Goal: Task Accomplishment & Management: Complete application form

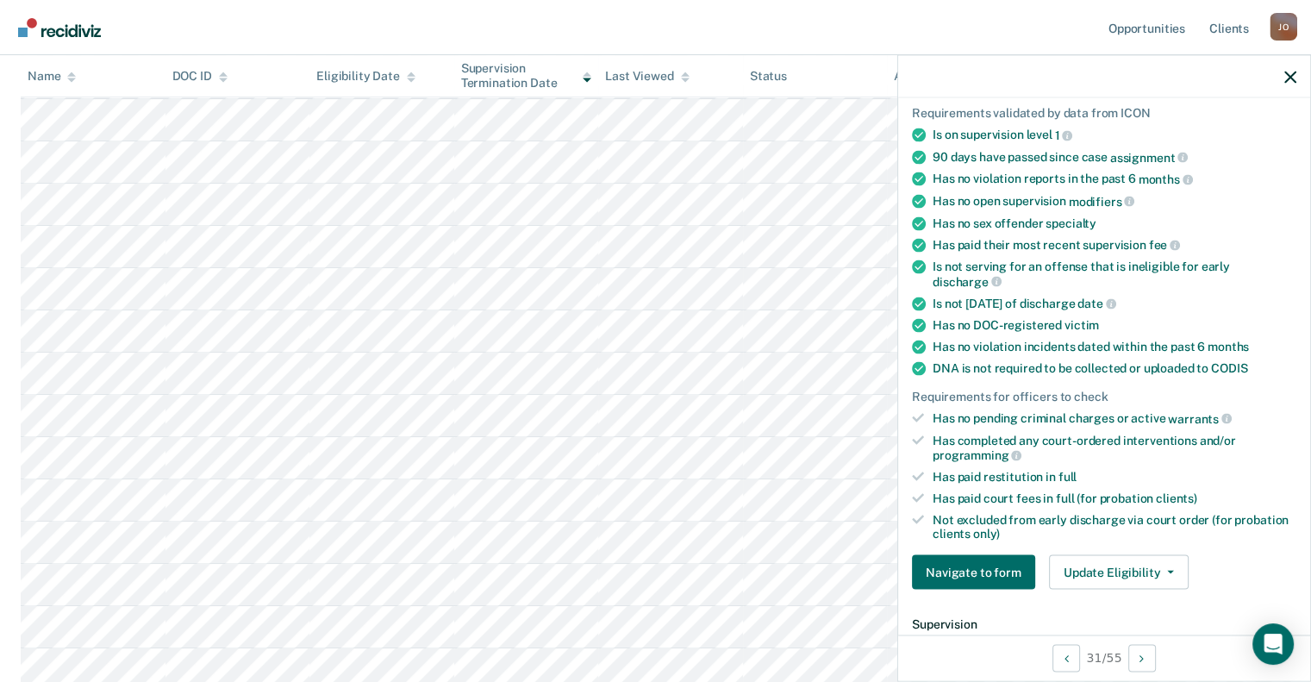
scroll to position [506, 0]
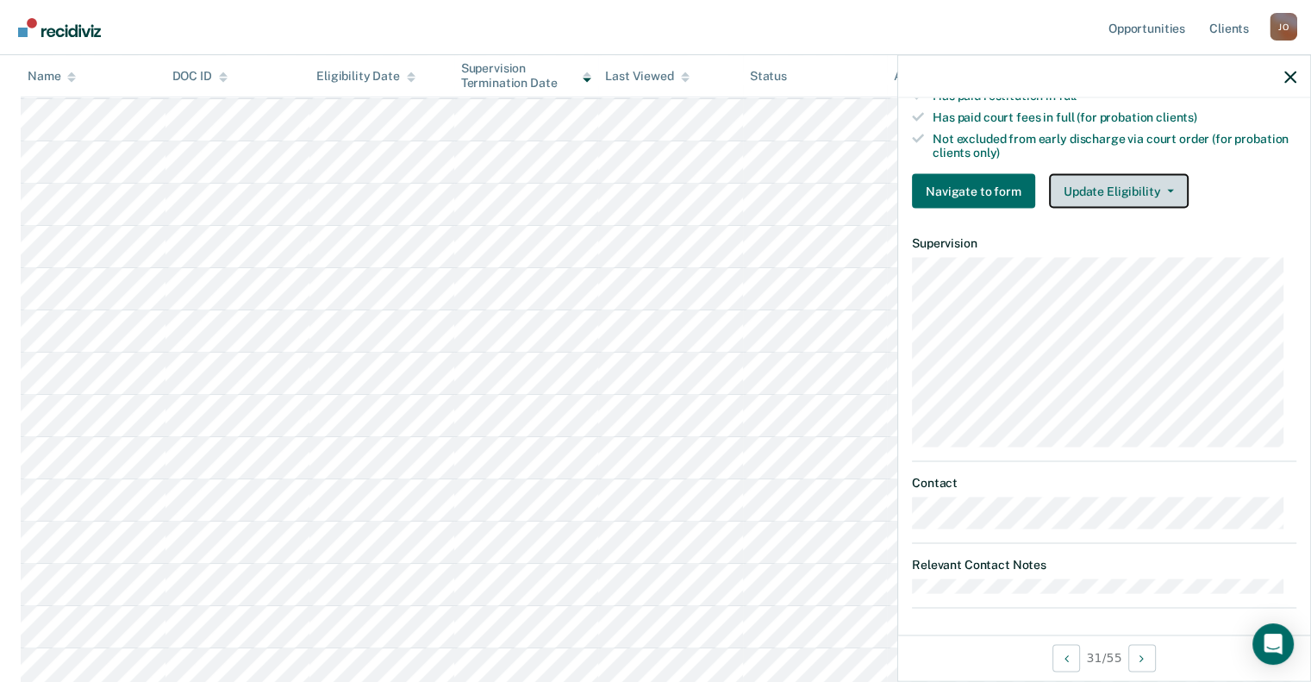
click at [1144, 182] on button "Update Eligibility" at bounding box center [1119, 191] width 140 height 34
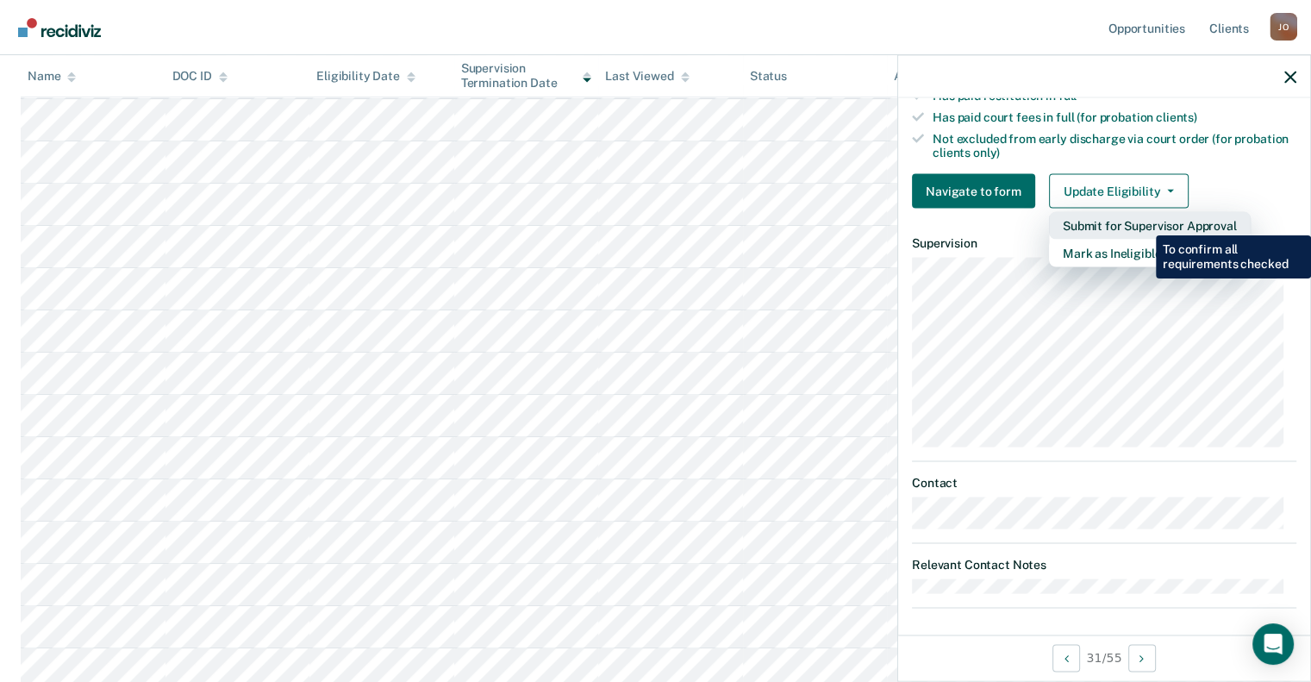
click at [1143, 222] on button "Submit for Supervisor Approval" at bounding box center [1150, 226] width 202 height 28
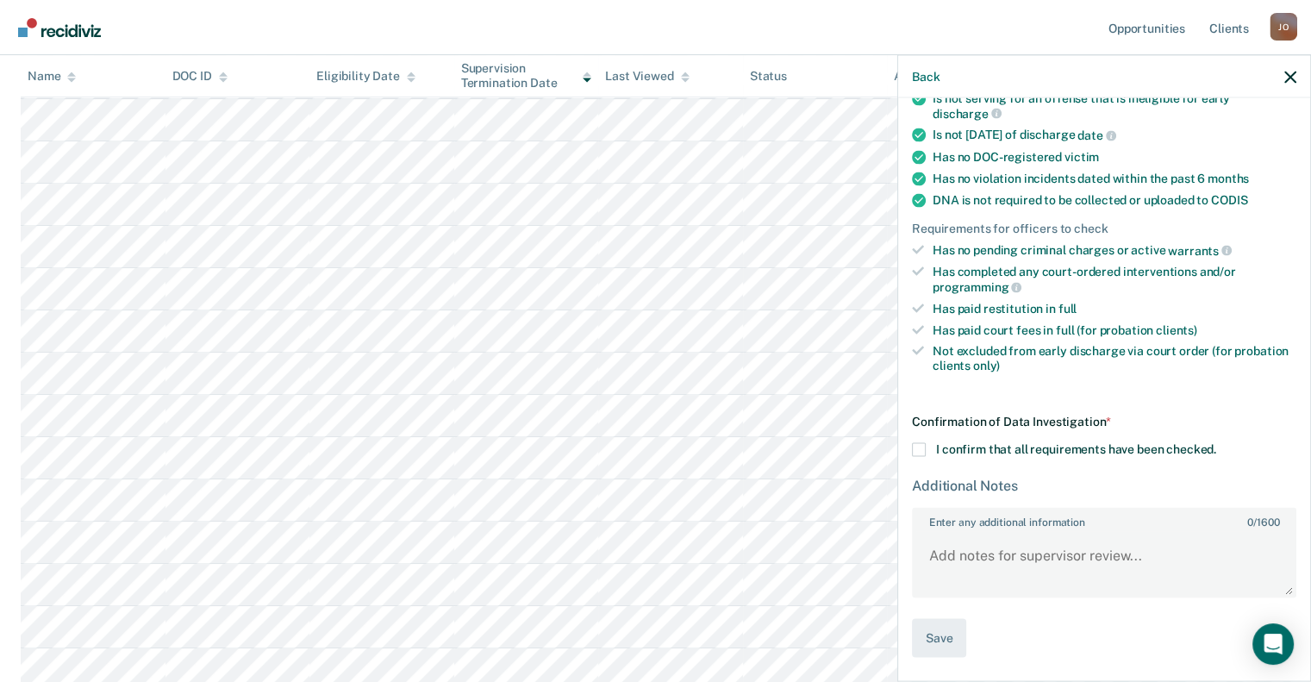
scroll to position [284, 0]
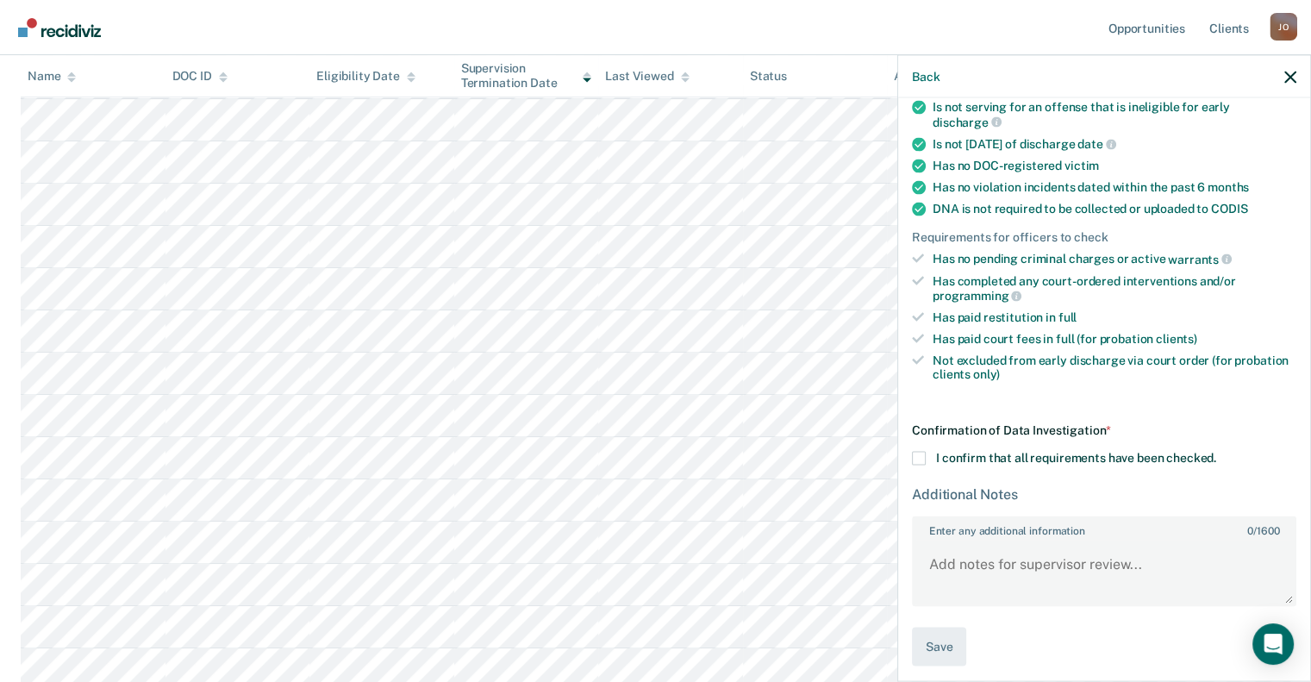
click at [922, 451] on span at bounding box center [919, 458] width 14 height 14
click at [1216, 451] on input "I confirm that all requirements have been checked." at bounding box center [1216, 451] width 0 height 0
click at [948, 632] on button "Save" at bounding box center [939, 645] width 54 height 39
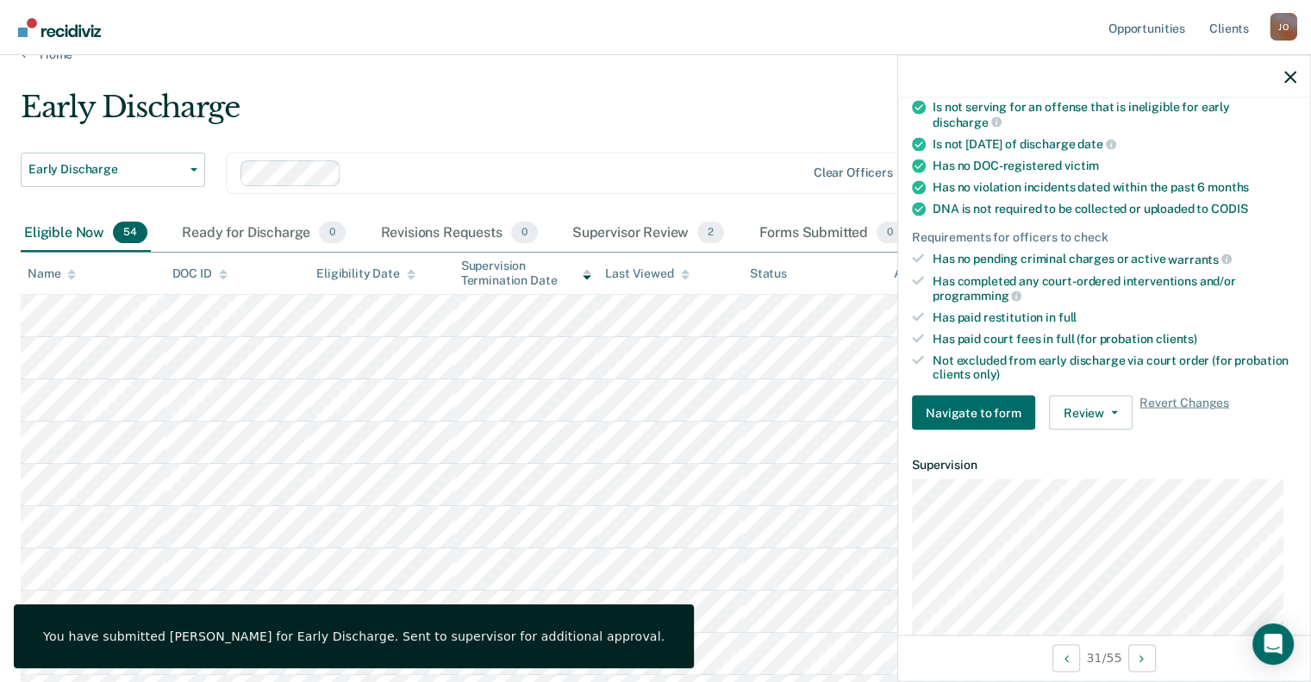
scroll to position [0, 0]
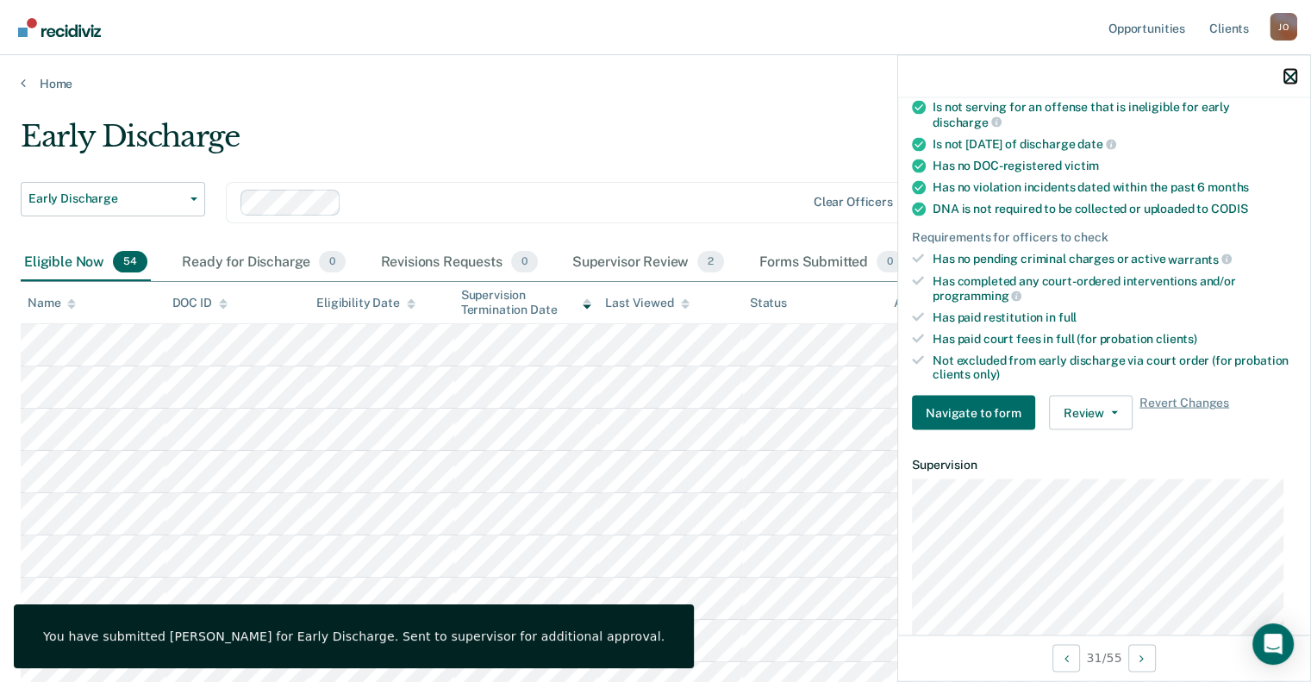
click at [1292, 69] on button "button" at bounding box center [1290, 76] width 12 height 15
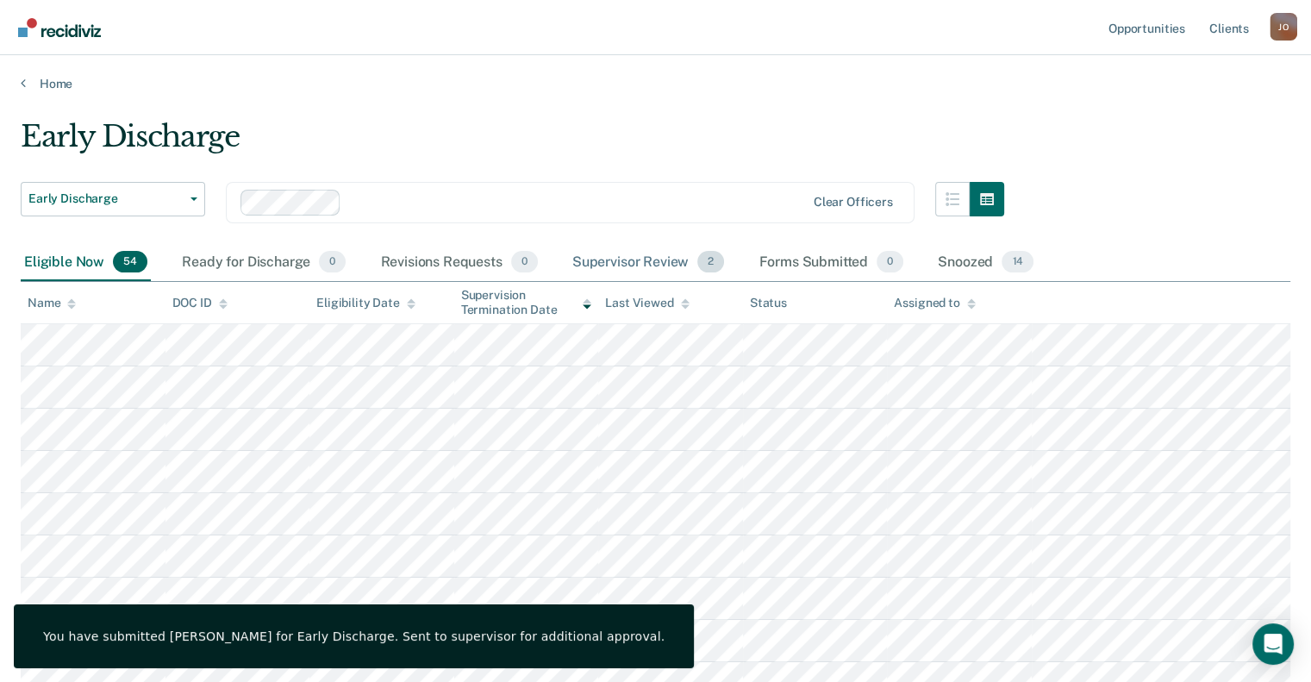
click at [630, 254] on div "Supervisor Review 2" at bounding box center [648, 263] width 159 height 38
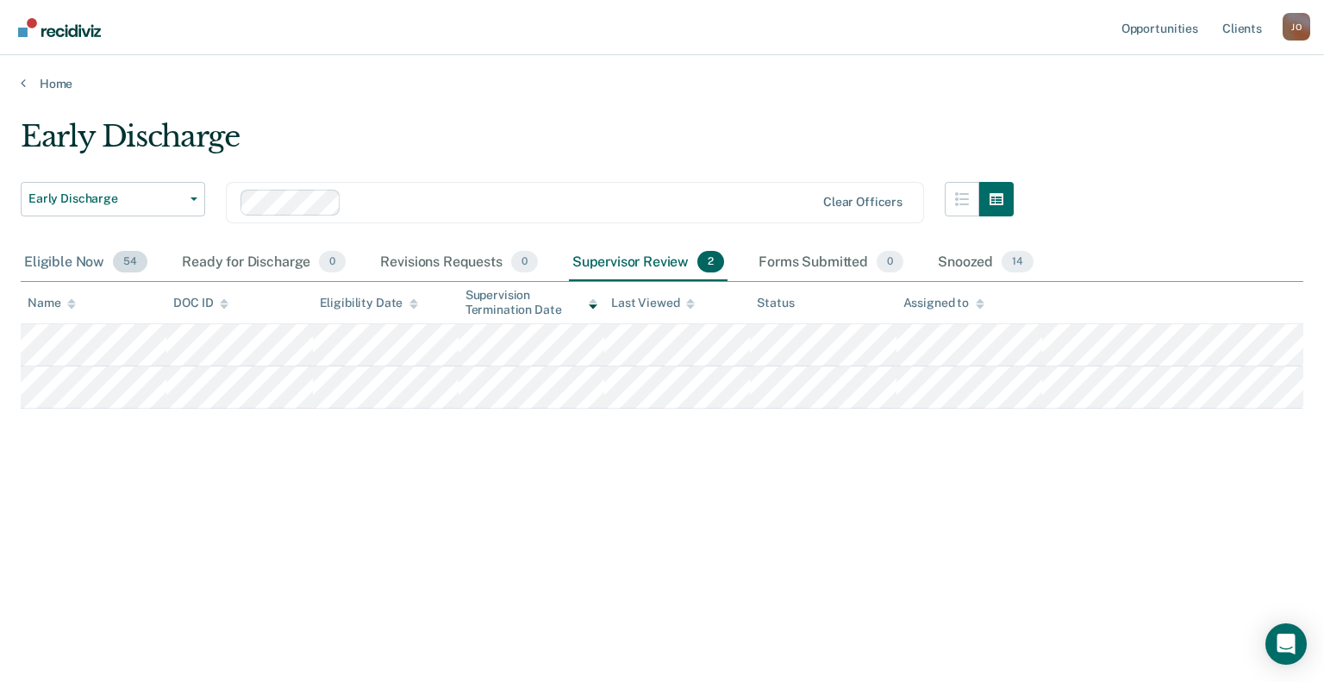
click at [90, 263] on div "Eligible Now 54" at bounding box center [86, 263] width 130 height 38
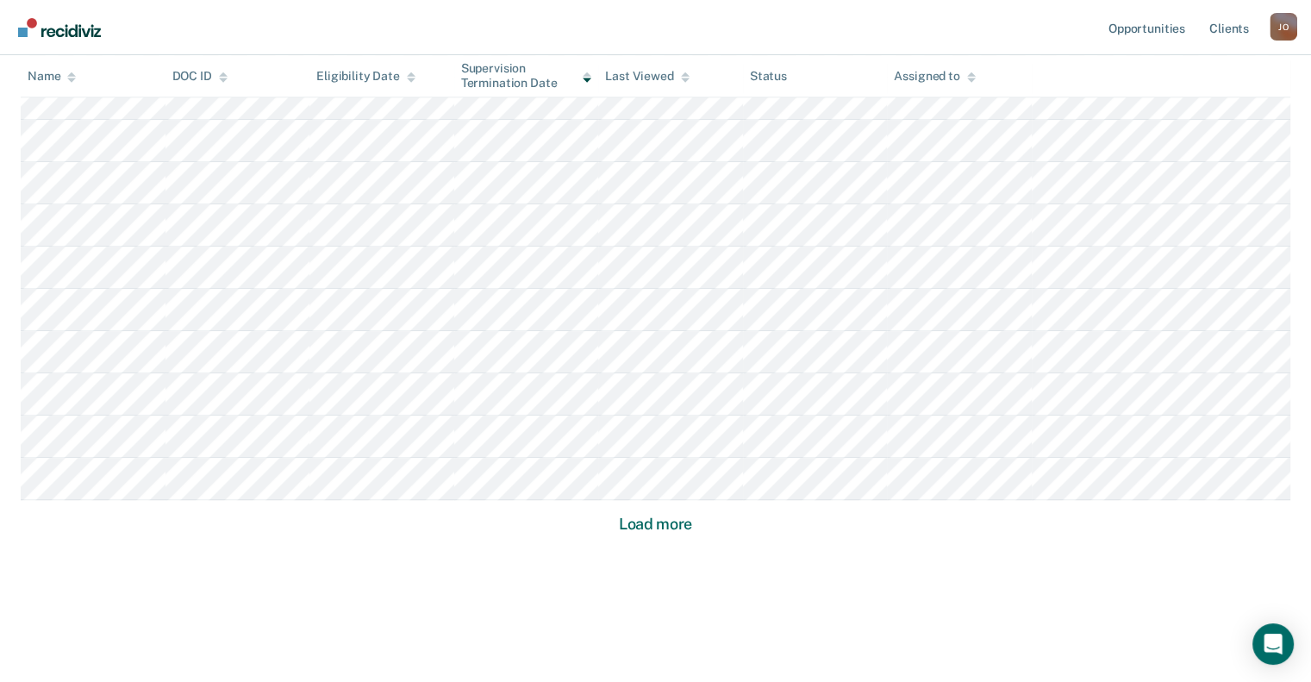
scroll to position [1093, 0]
click at [645, 518] on button "Load more" at bounding box center [656, 522] width 84 height 21
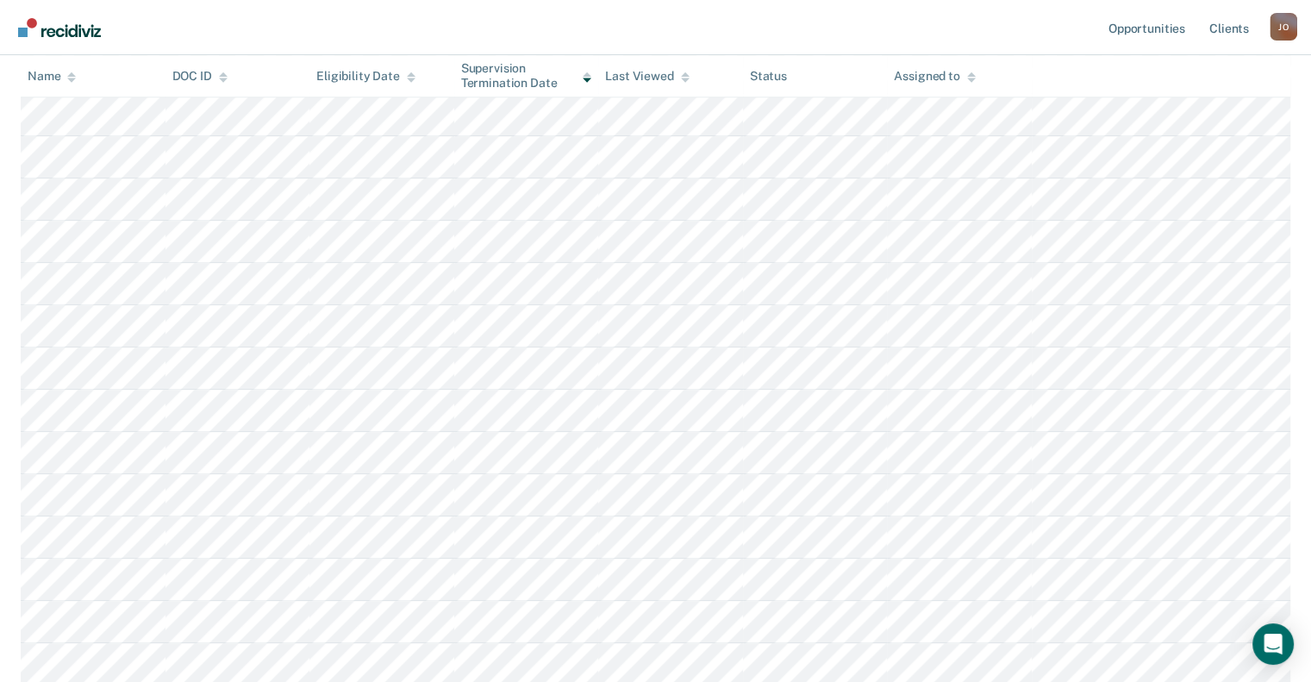
scroll to position [1528, 0]
click at [378, 72] on div "Eligibility Date" at bounding box center [365, 76] width 99 height 15
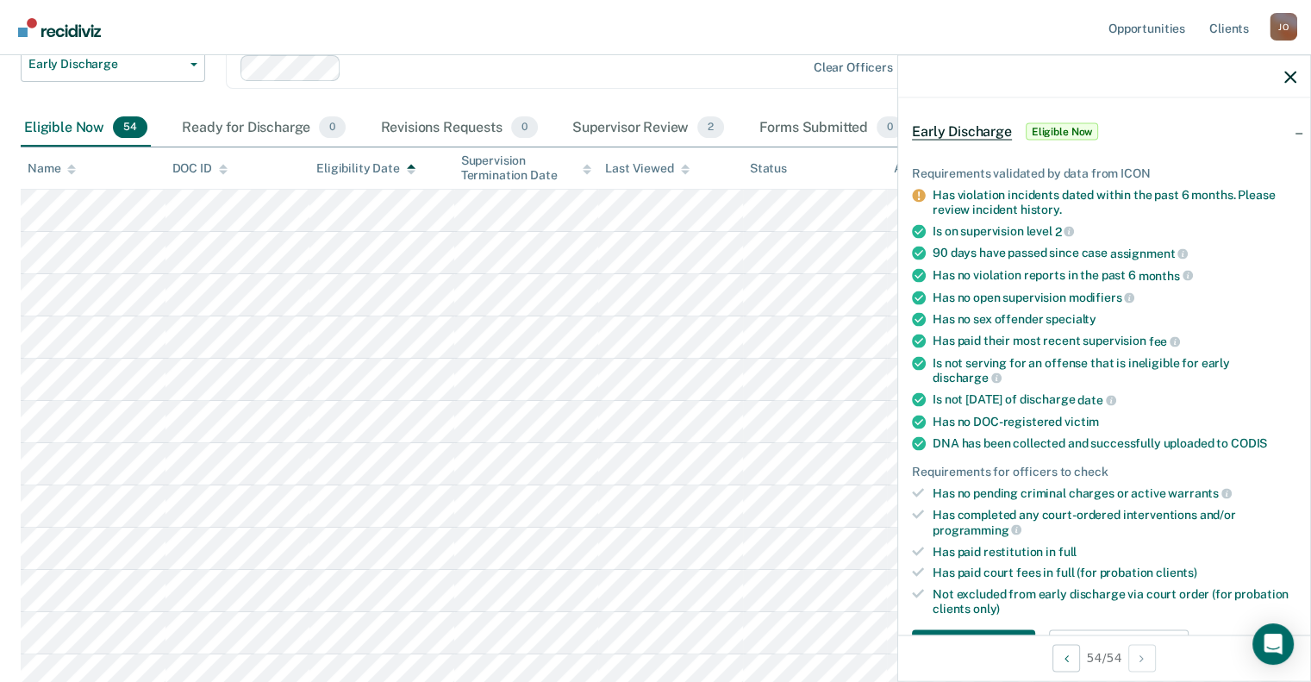
scroll to position [345, 0]
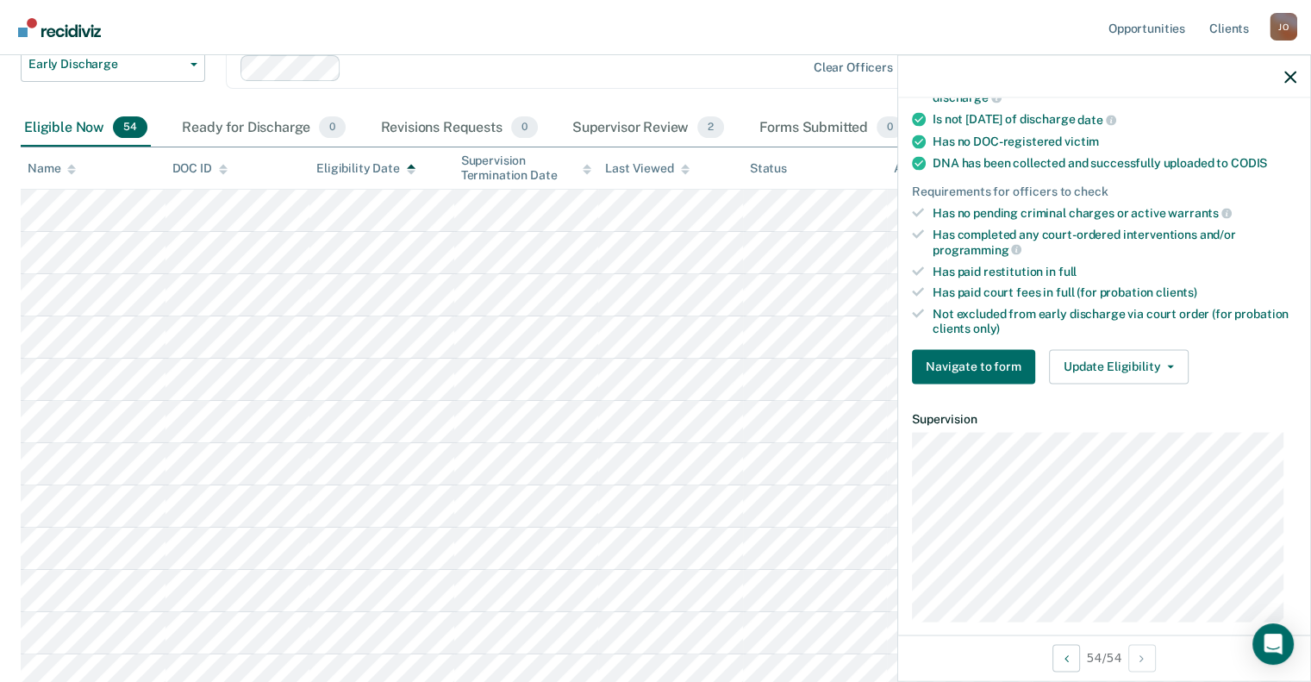
click at [1118, 337] on div "Requirements validated by data from ICON Has violation incidents dated within t…" at bounding box center [1104, 128] width 412 height 539
click at [1124, 363] on button "Update Eligibility" at bounding box center [1119, 366] width 140 height 34
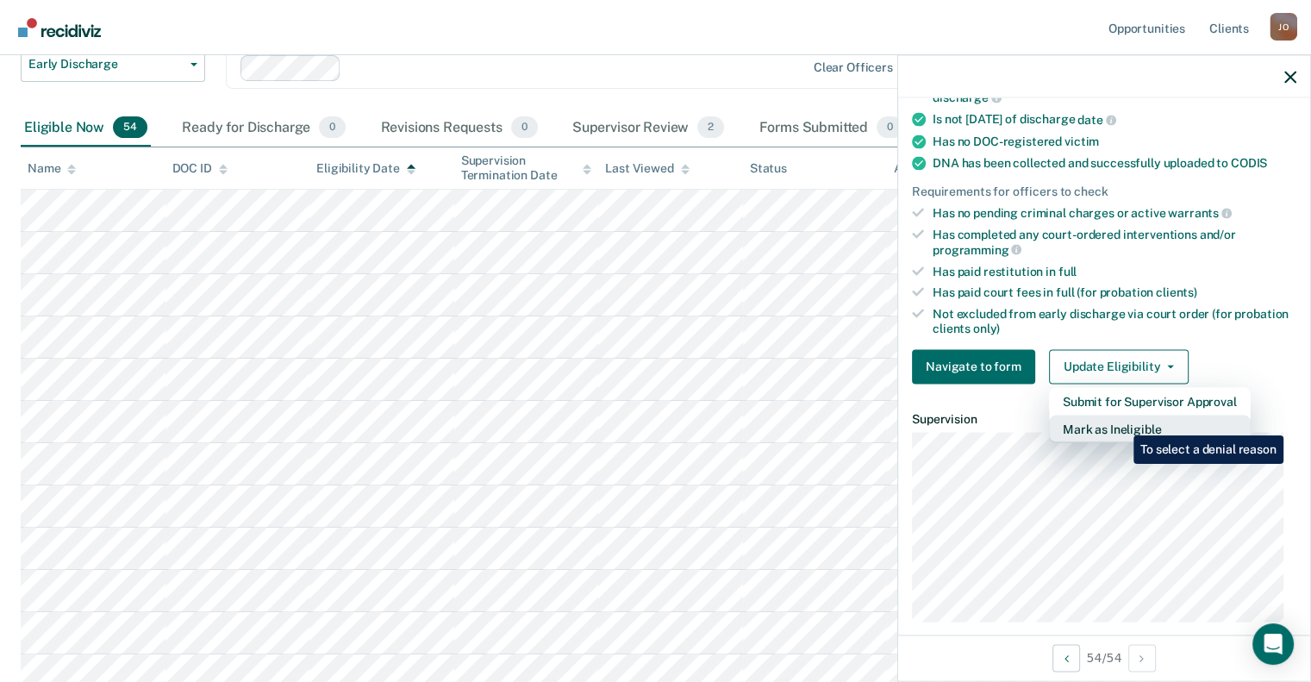
click at [1120, 422] on button "Mark as Ineligible" at bounding box center [1150, 428] width 202 height 28
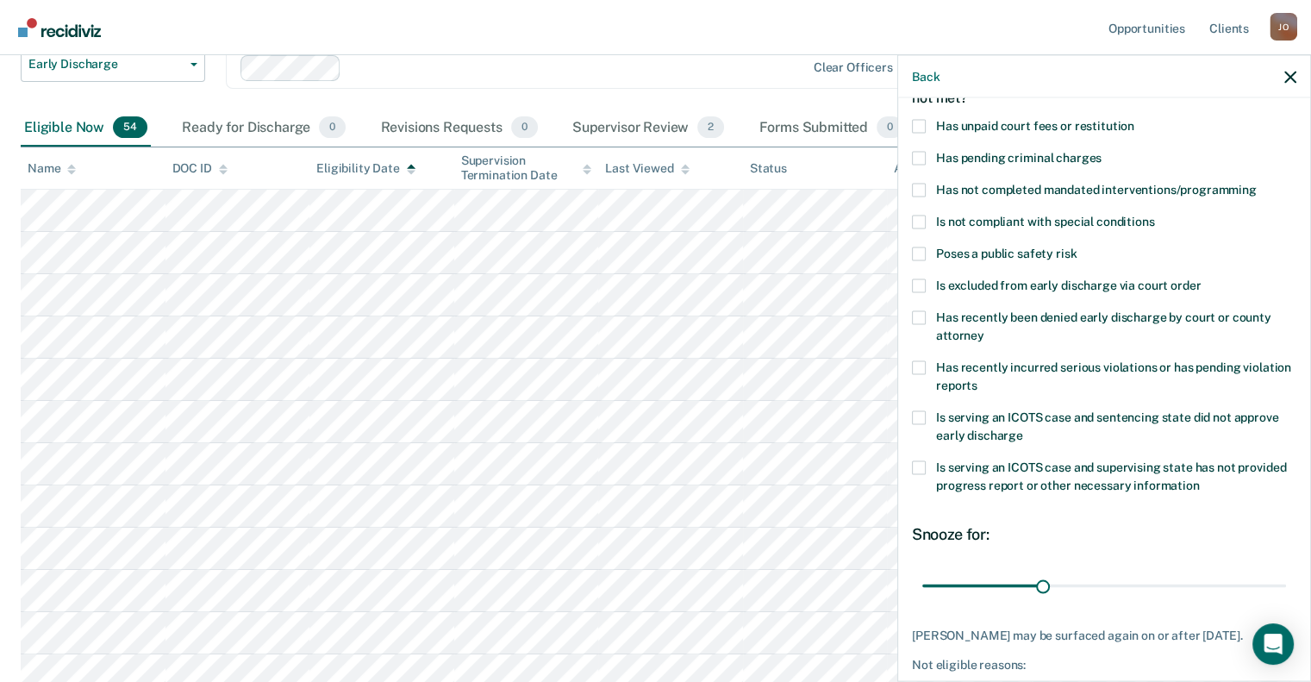
scroll to position [110, 0]
click at [921, 220] on span at bounding box center [919, 222] width 14 height 14
click at [1154, 215] on input "Is not compliant with special conditions" at bounding box center [1154, 215] width 0 height 0
click at [924, 121] on span at bounding box center [919, 126] width 14 height 14
click at [1134, 119] on input "Has unpaid court fees or restitution" at bounding box center [1134, 119] width 0 height 0
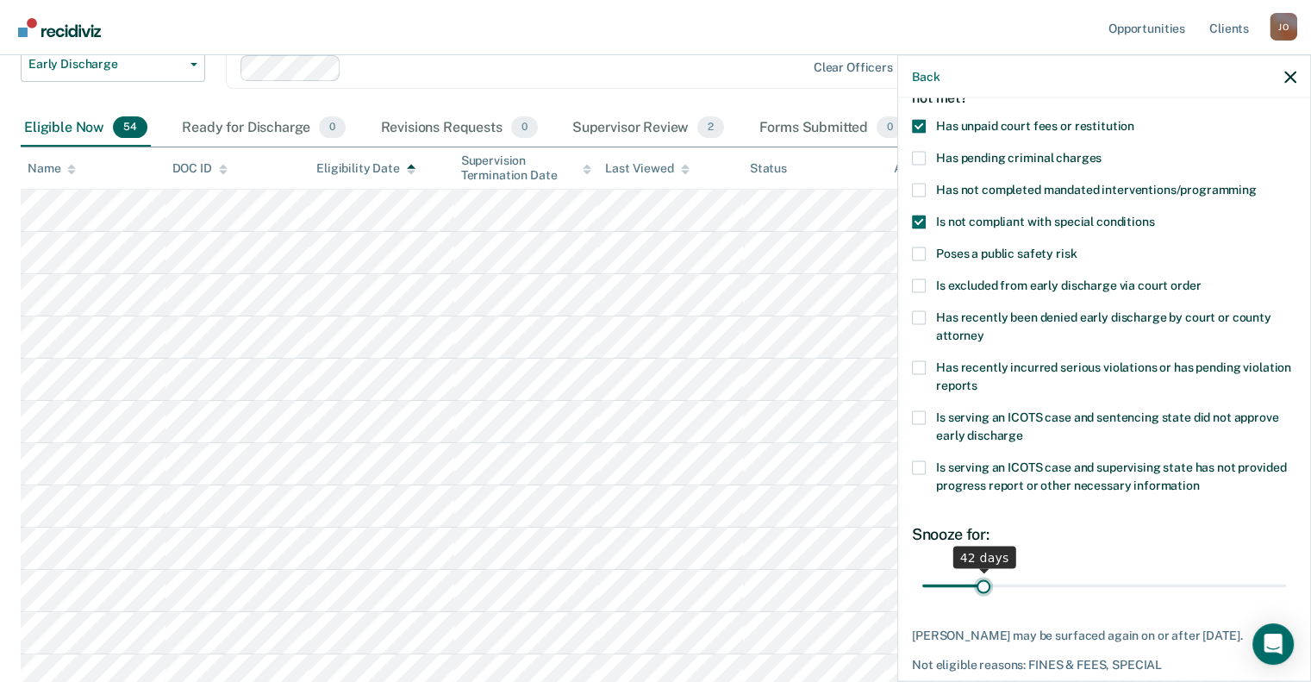
drag, startPoint x: 963, startPoint y: 584, endPoint x: 980, endPoint y: 589, distance: 16.9
click at [980, 589] on input "range" at bounding box center [1104, 585] width 364 height 30
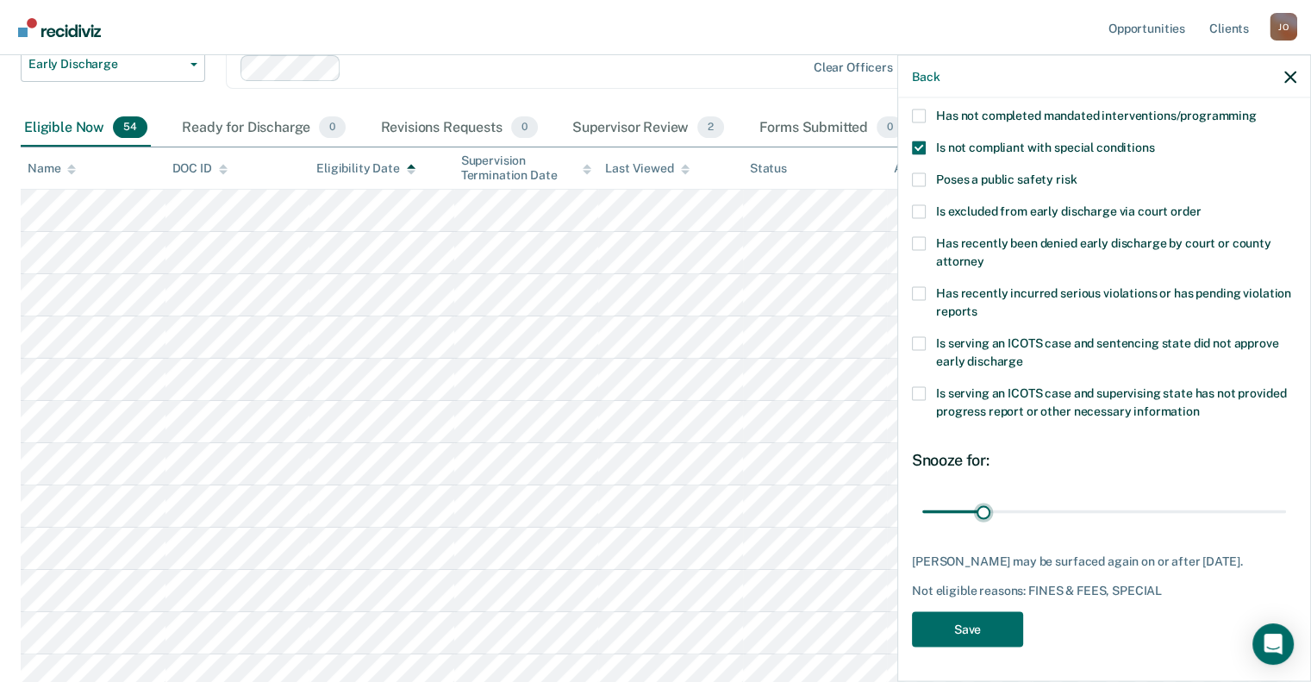
scroll to position [196, 0]
click at [990, 498] on input "range" at bounding box center [1104, 511] width 364 height 30
click at [979, 496] on input "range" at bounding box center [1104, 511] width 364 height 30
click at [984, 496] on input "range" at bounding box center [1104, 511] width 364 height 30
click at [979, 496] on input "range" at bounding box center [1104, 511] width 364 height 30
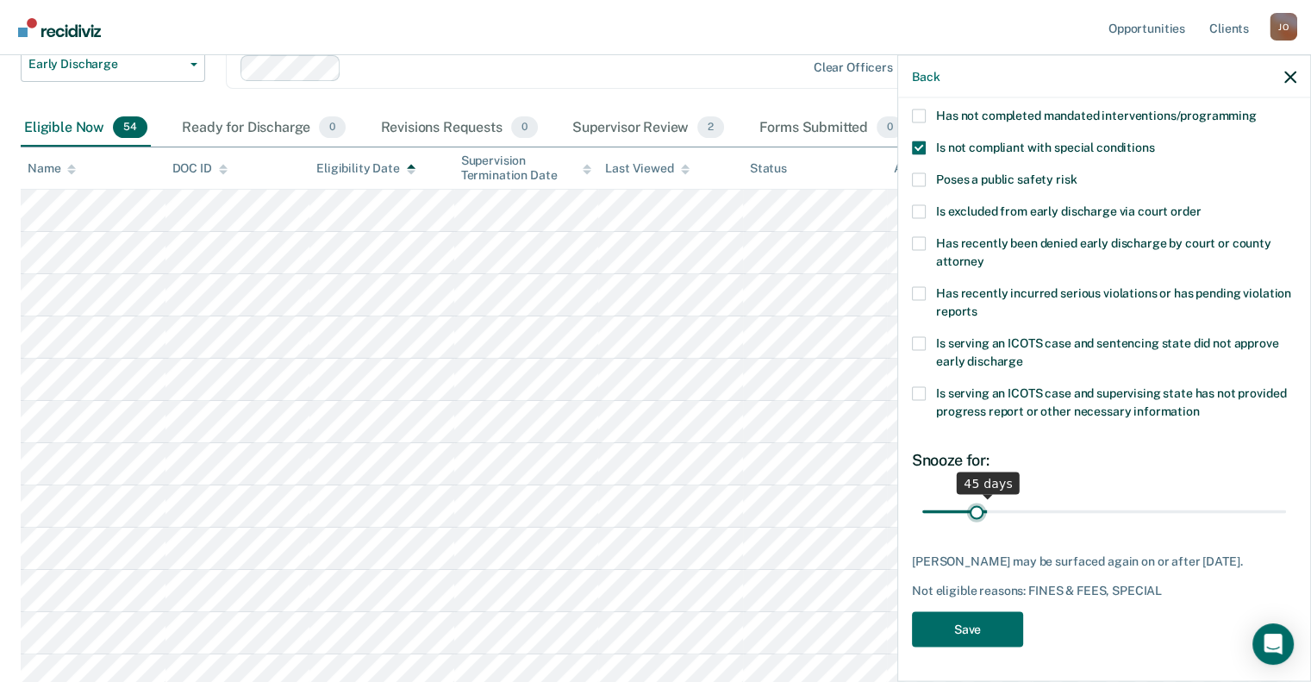
click at [975, 496] on input "range" at bounding box center [1104, 511] width 364 height 30
type input "43"
click at [981, 496] on input "range" at bounding box center [1104, 511] width 364 height 30
click at [975, 628] on button "Save" at bounding box center [967, 628] width 111 height 35
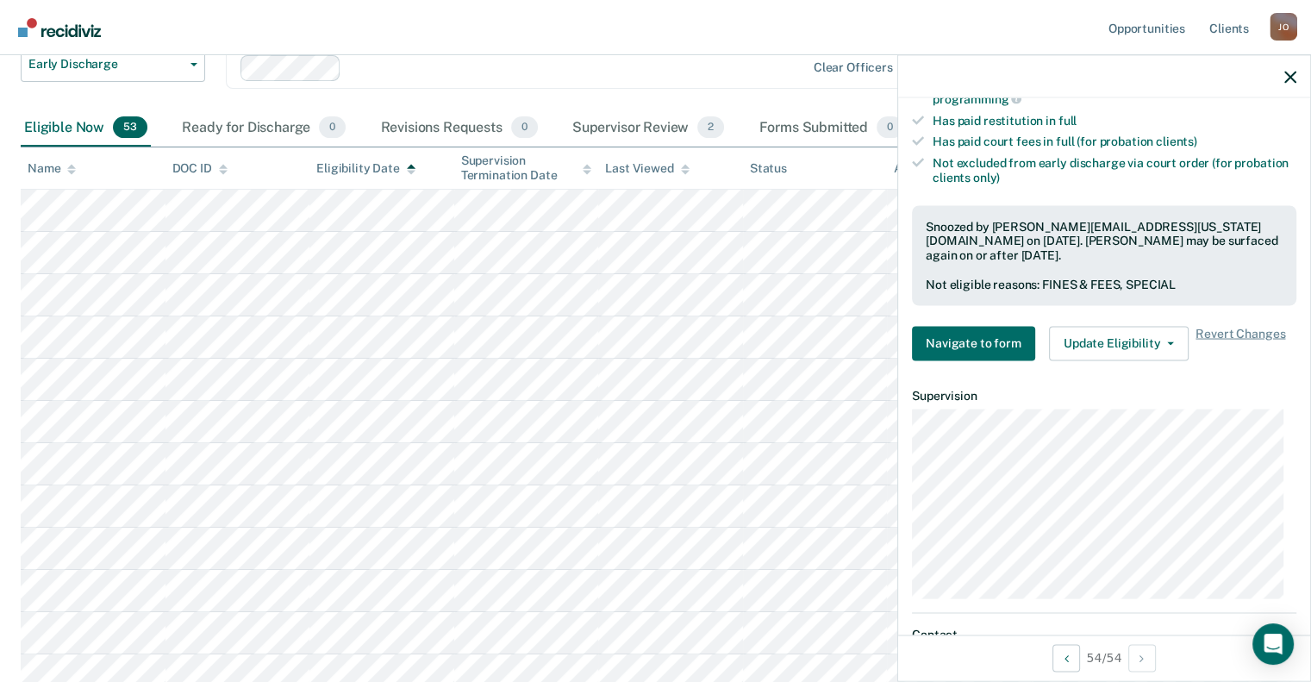
scroll to position [541, 0]
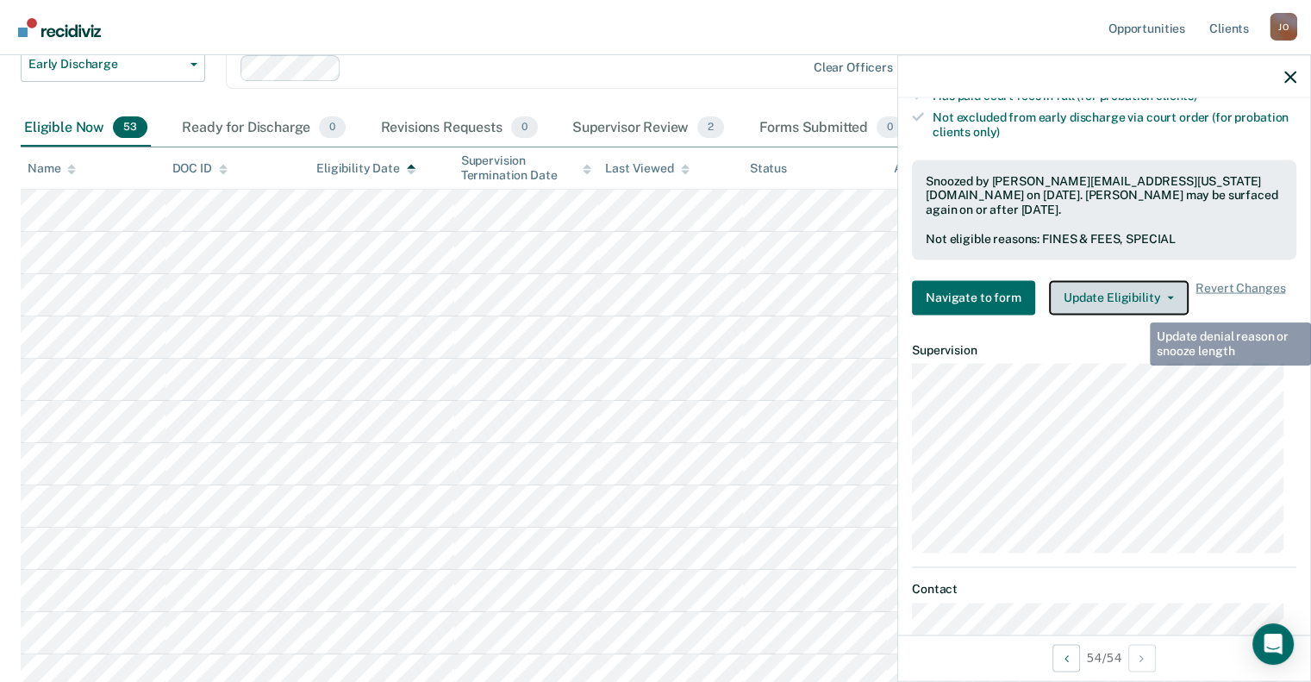
click at [1130, 299] on button "Update Eligibility" at bounding box center [1119, 297] width 140 height 34
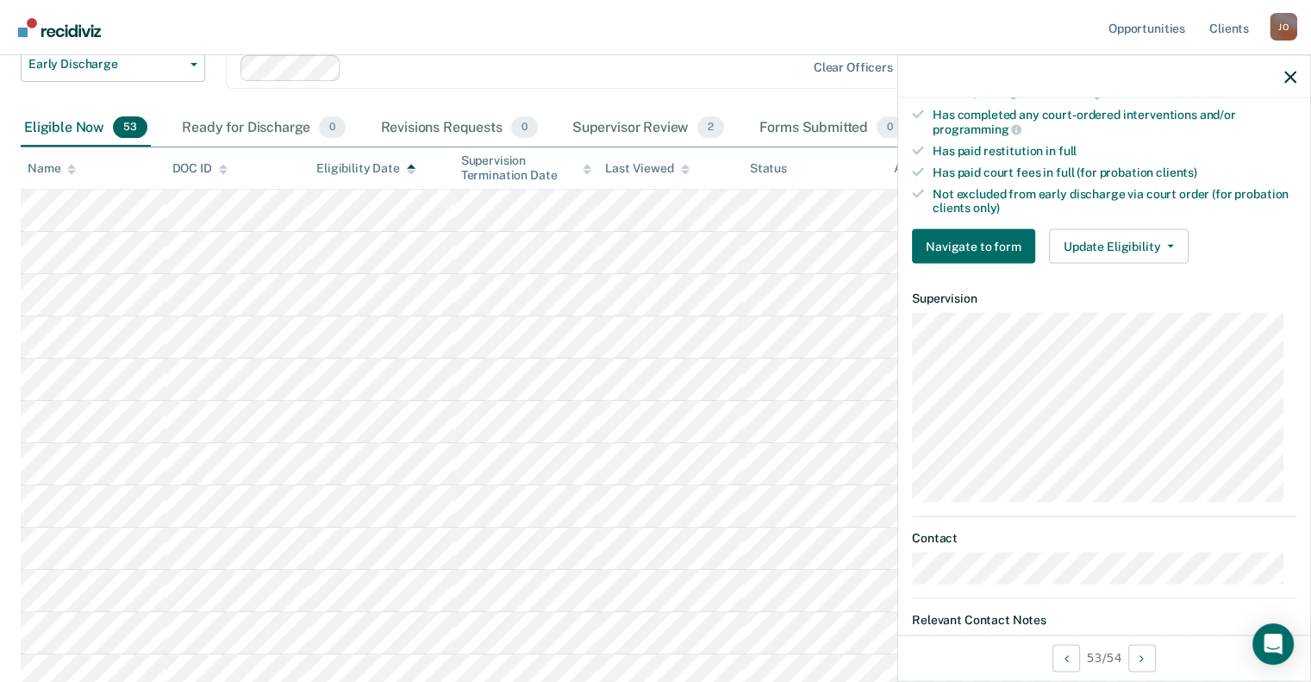
scroll to position [455, 0]
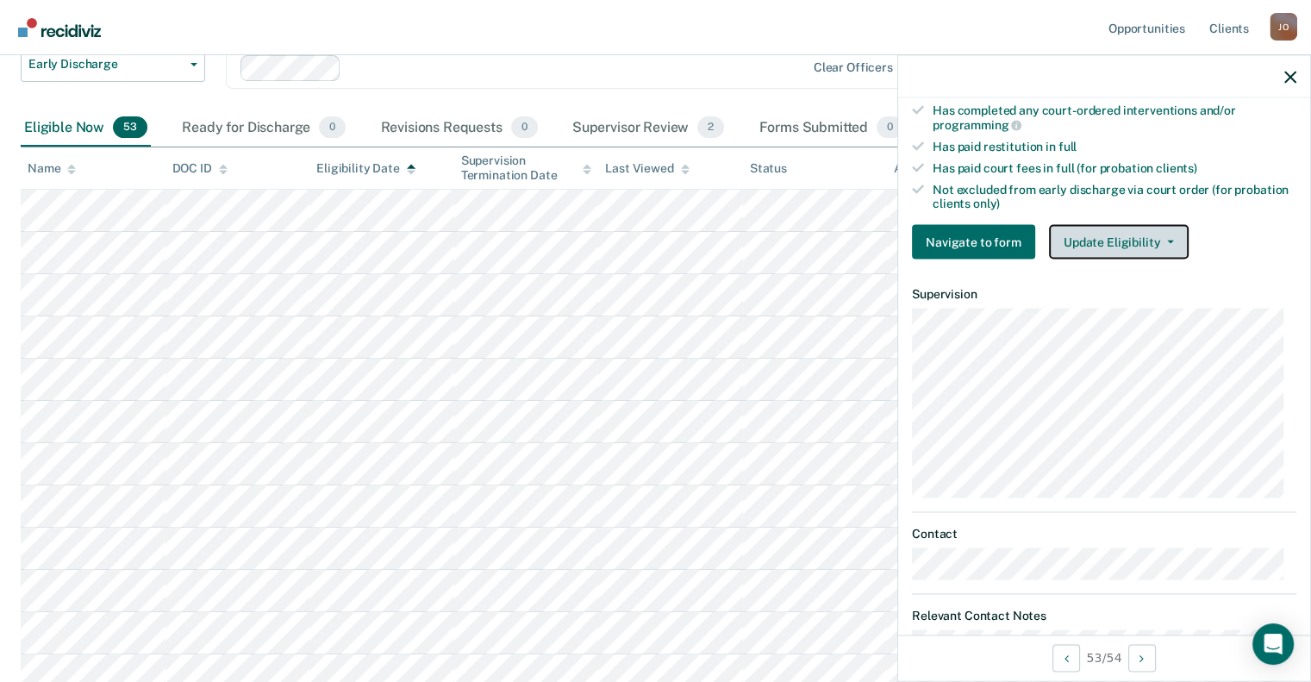
click at [1127, 227] on button "Update Eligibility" at bounding box center [1119, 242] width 140 height 34
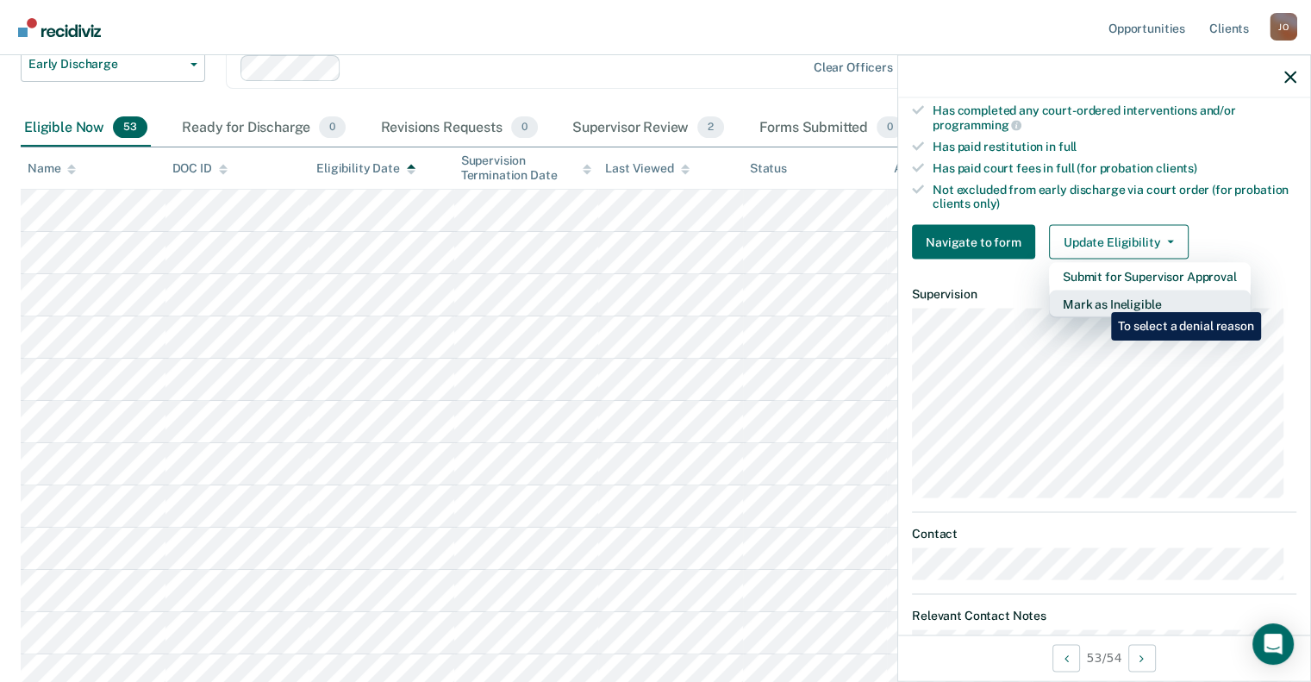
click at [1098, 299] on button "Mark as Ineligible" at bounding box center [1150, 304] width 202 height 28
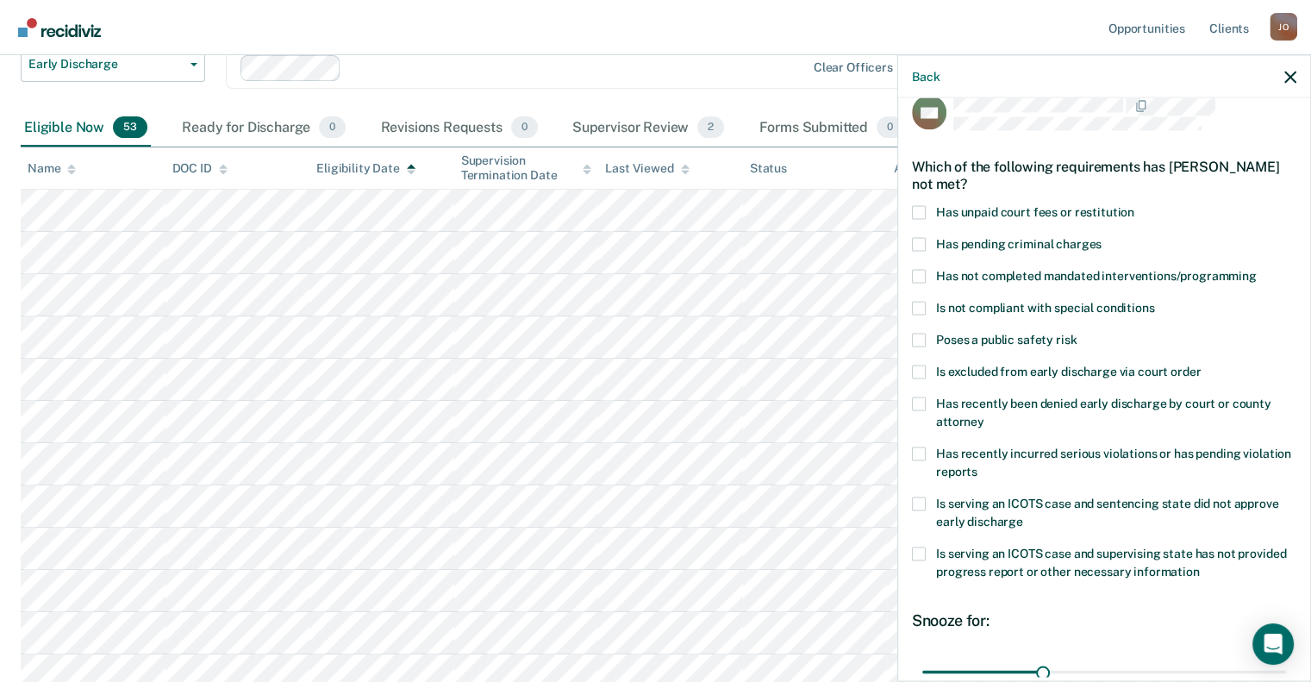
scroll to position [110, 0]
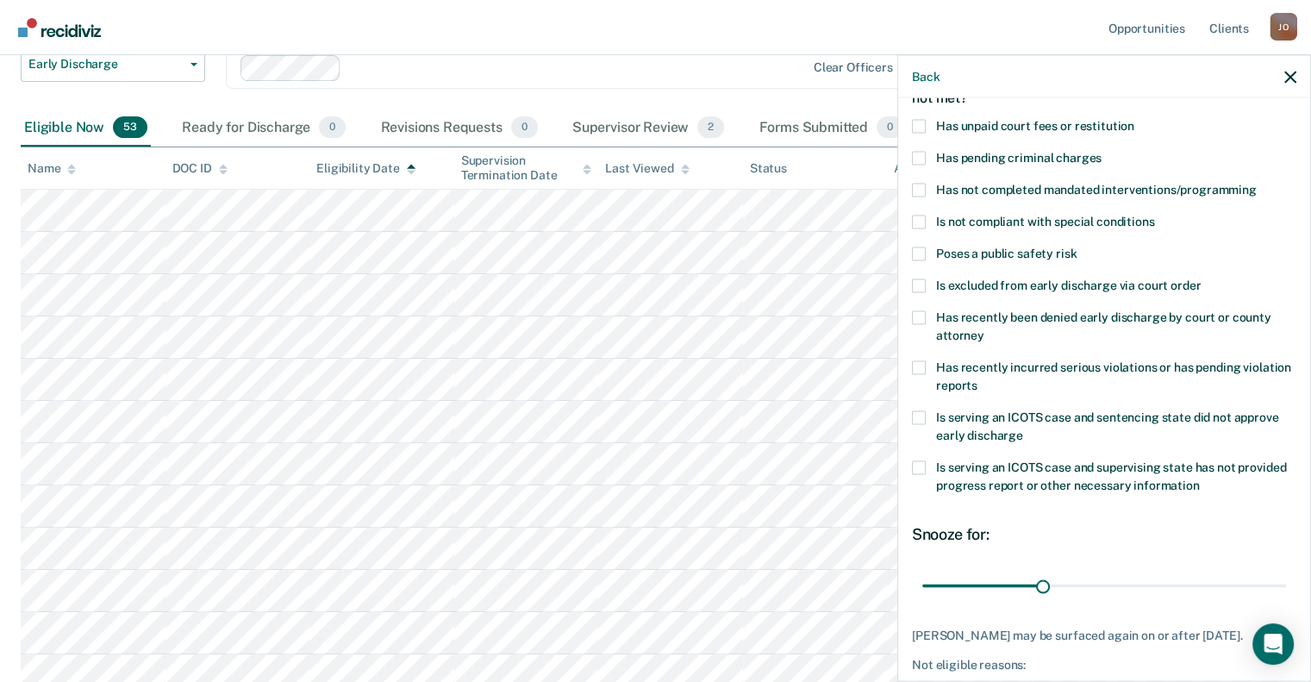
click at [1279, 75] on div "Back" at bounding box center [1104, 76] width 412 height 43
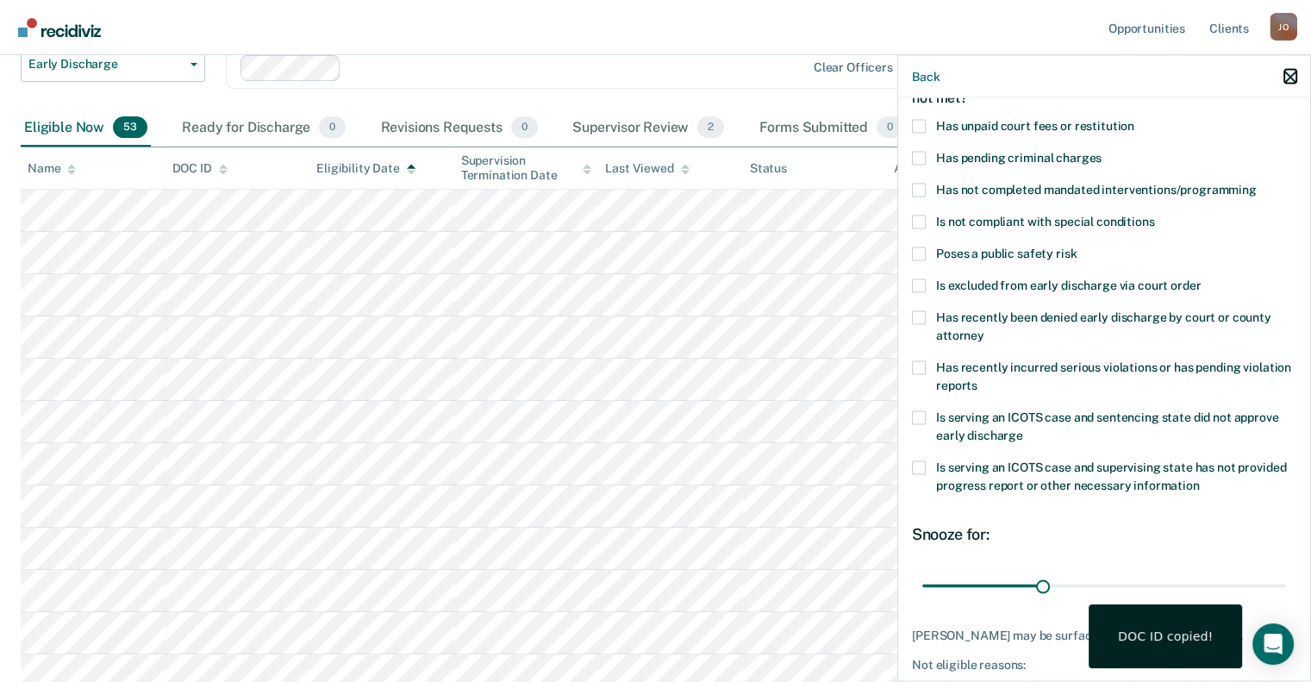
click at [1287, 74] on icon "button" at bounding box center [1290, 77] width 12 height 12
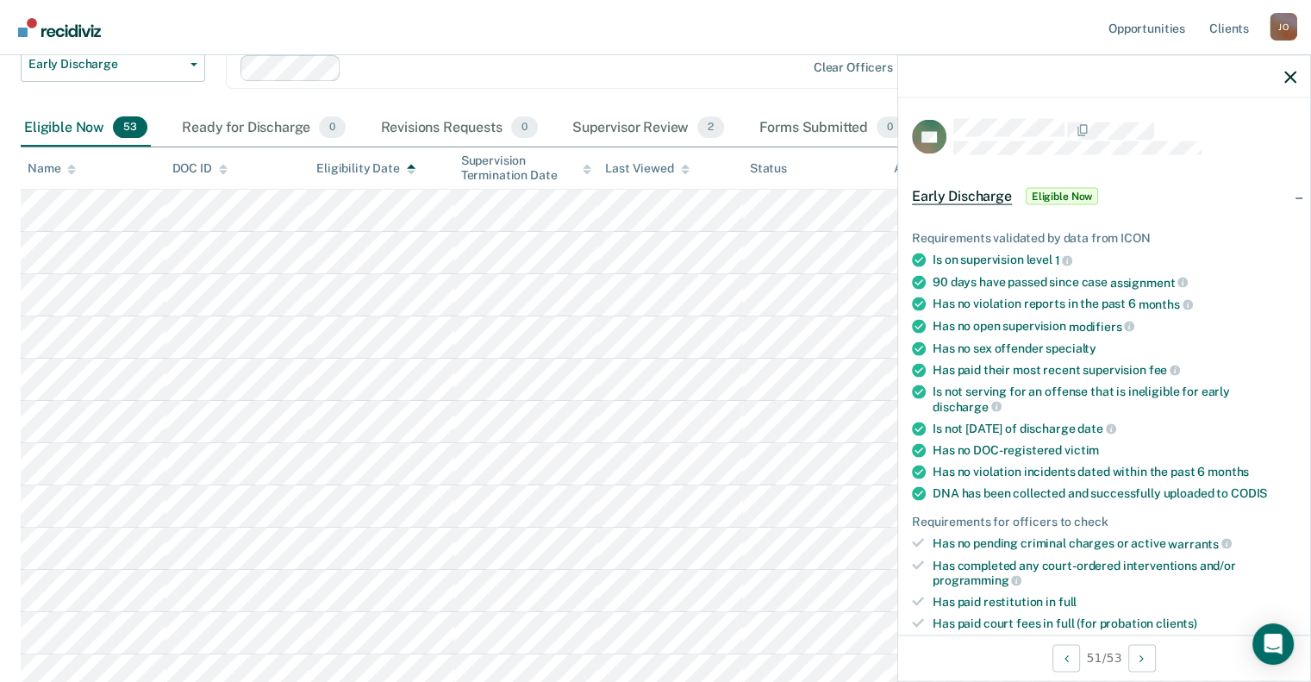
scroll to position [431, 0]
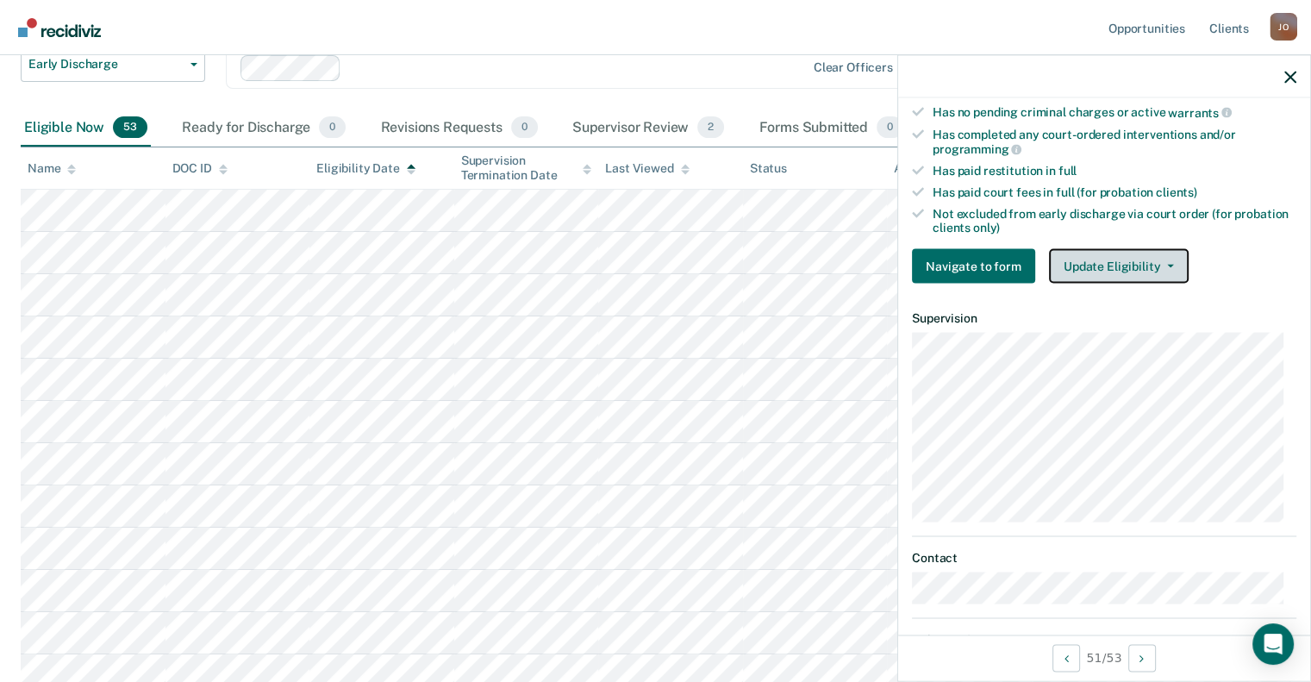
click at [1108, 251] on button "Update Eligibility" at bounding box center [1119, 266] width 140 height 34
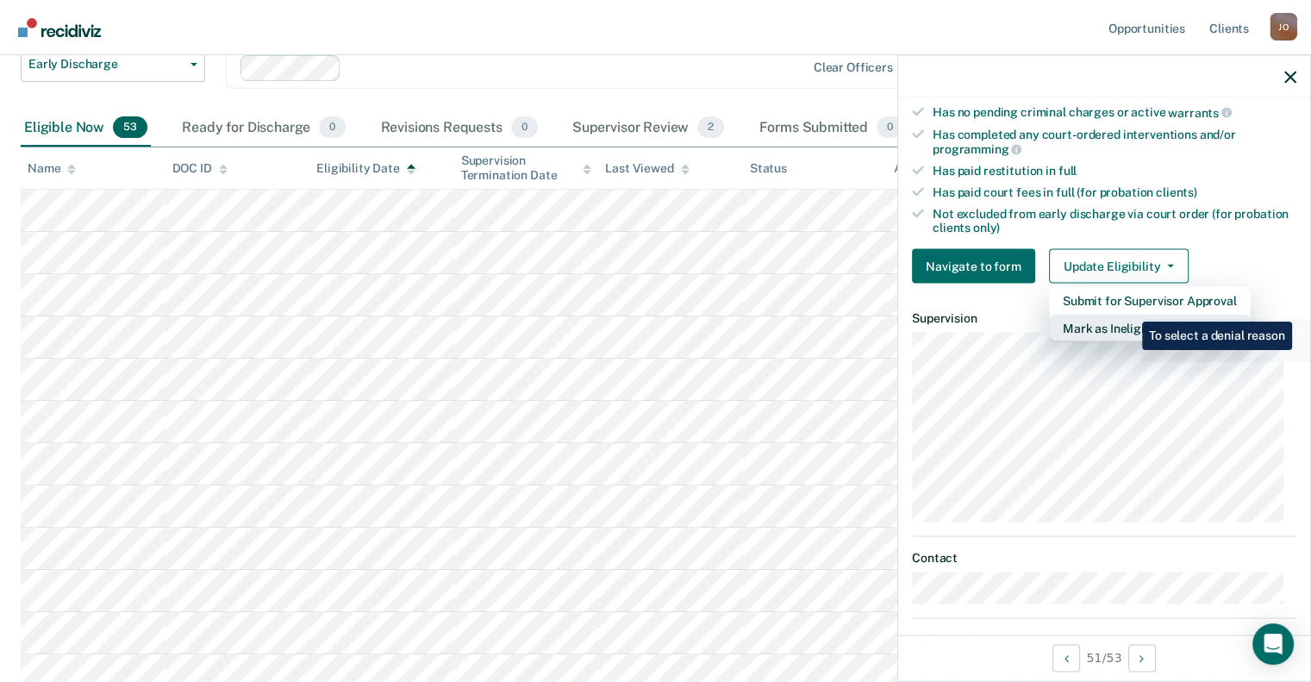
click at [1128, 320] on button "Mark as Ineligible" at bounding box center [1150, 329] width 202 height 28
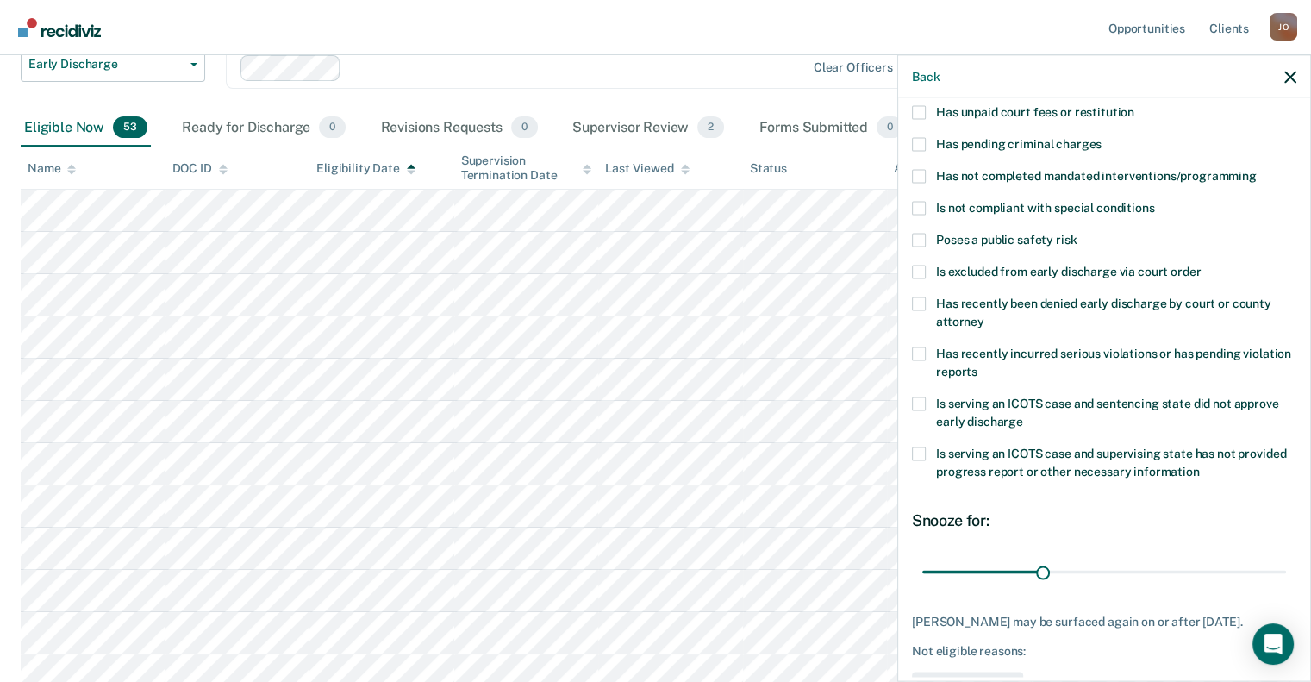
scroll to position [24, 0]
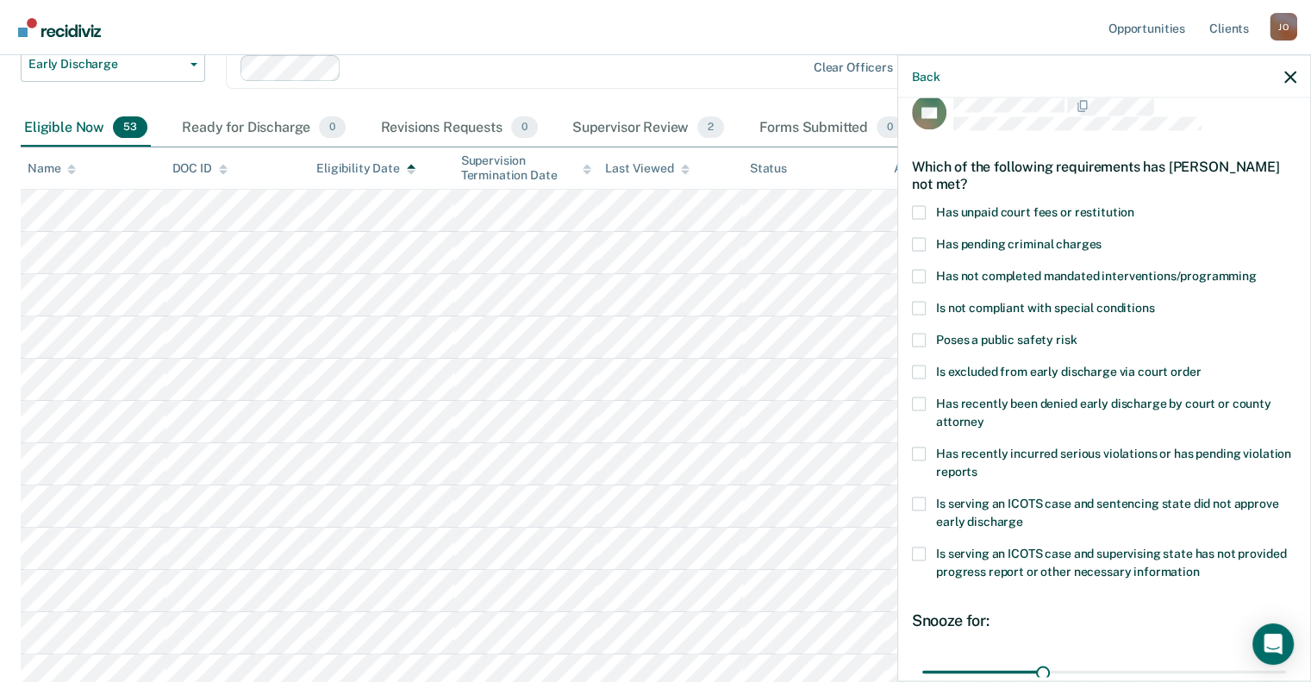
click at [920, 210] on span at bounding box center [919, 212] width 14 height 14
click at [1134, 205] on input "Has unpaid court fees or restitution" at bounding box center [1134, 205] width 0 height 0
click at [919, 269] on span at bounding box center [919, 276] width 14 height 14
click at [1256, 269] on input "Has not completed mandated interventions/programming" at bounding box center [1256, 269] width 0 height 0
click at [926, 301] on label "Is not compliant with special conditions" at bounding box center [1104, 310] width 384 height 18
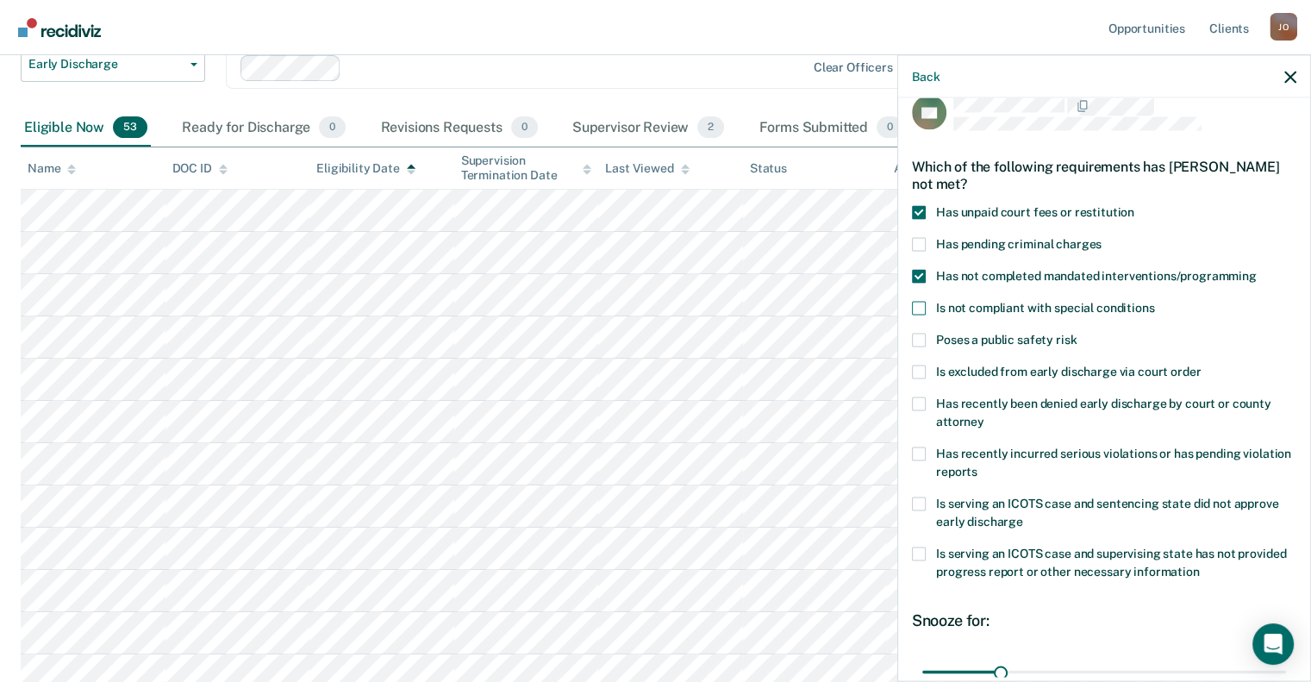
click at [1154, 301] on input "Is not compliant with special conditions" at bounding box center [1154, 301] width 0 height 0
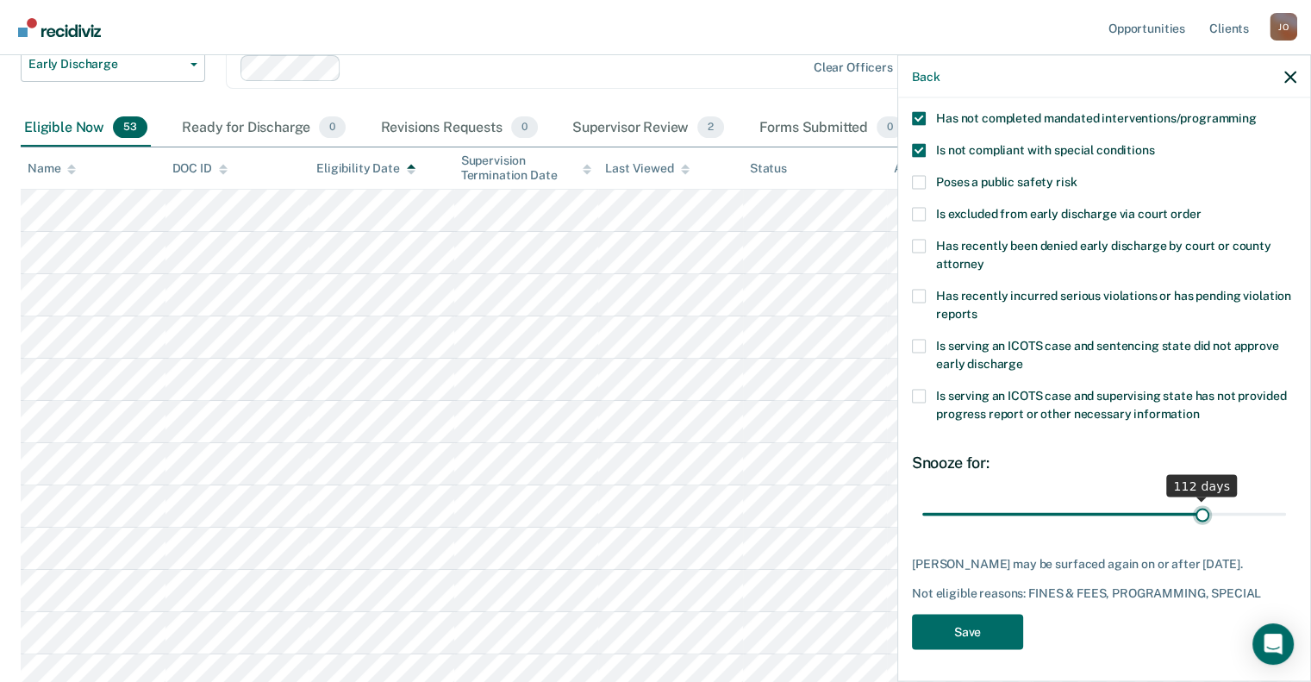
scroll to position [196, 0]
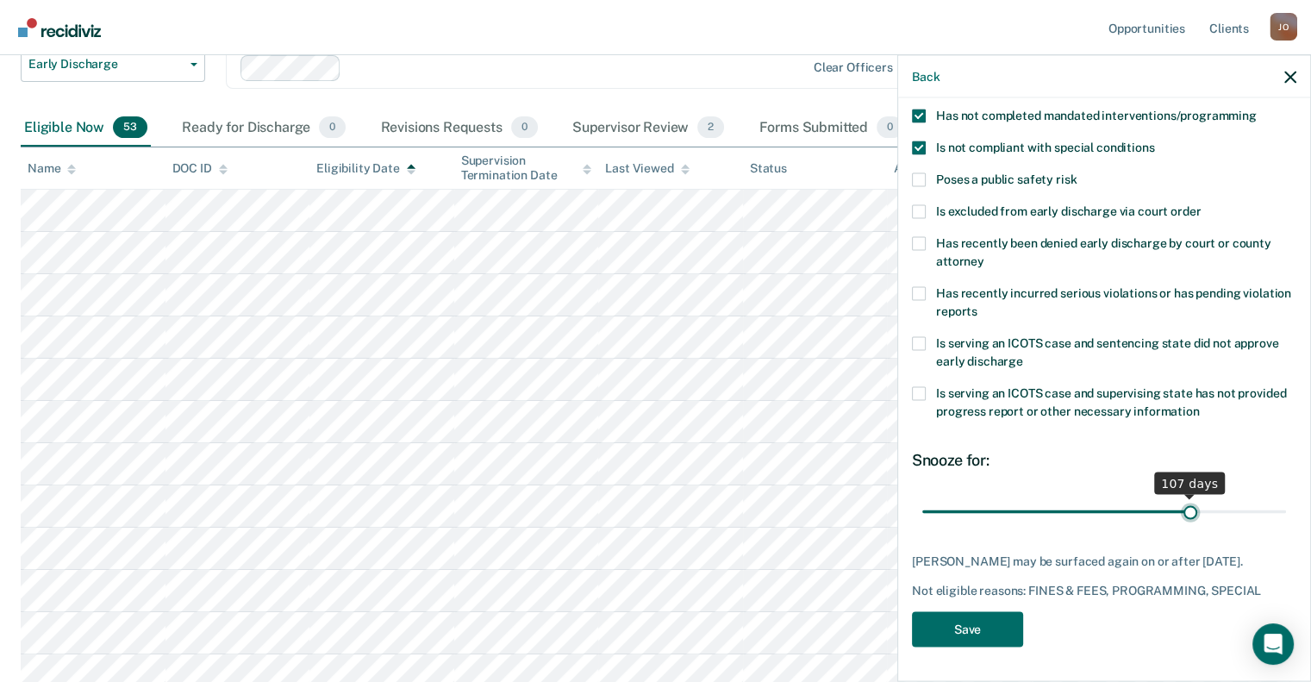
drag, startPoint x: 994, startPoint y: 496, endPoint x: 1179, endPoint y: 496, distance: 184.4
click at [1179, 496] on input "range" at bounding box center [1104, 511] width 364 height 30
type input "105"
click at [1175, 499] on input "range" at bounding box center [1104, 511] width 364 height 30
click at [1000, 635] on button "Save" at bounding box center [967, 628] width 111 height 35
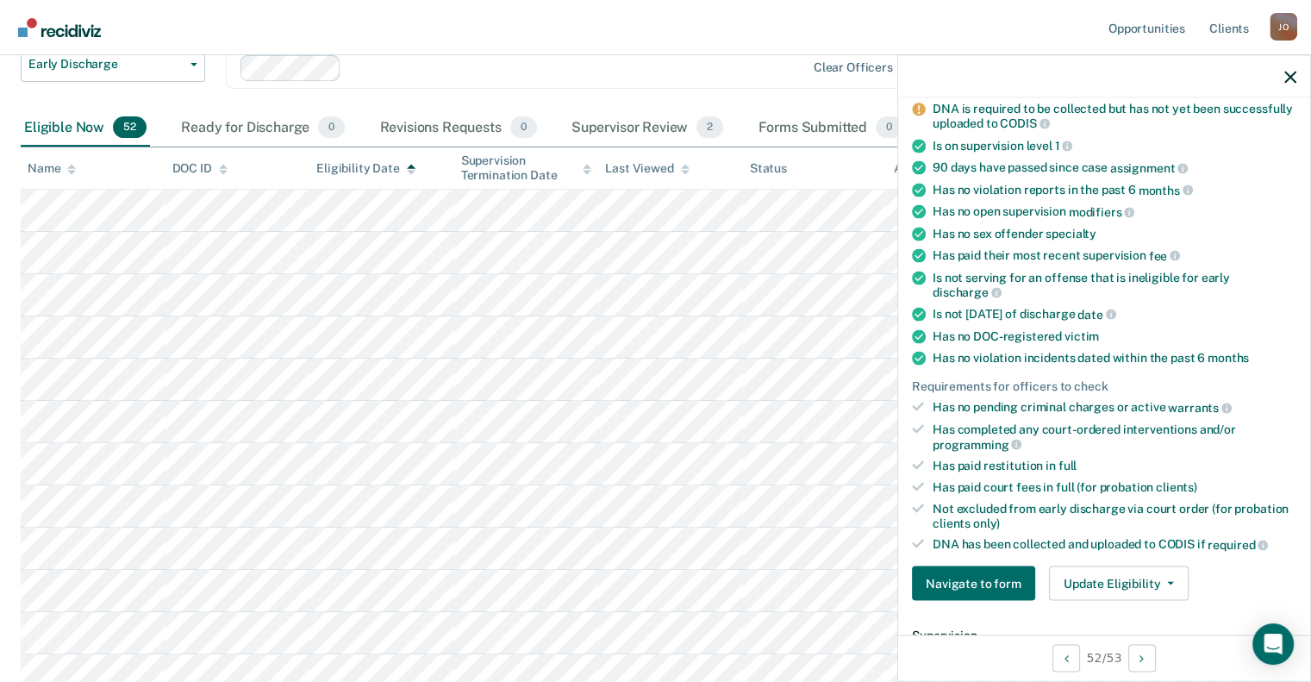
scroll to position [431, 0]
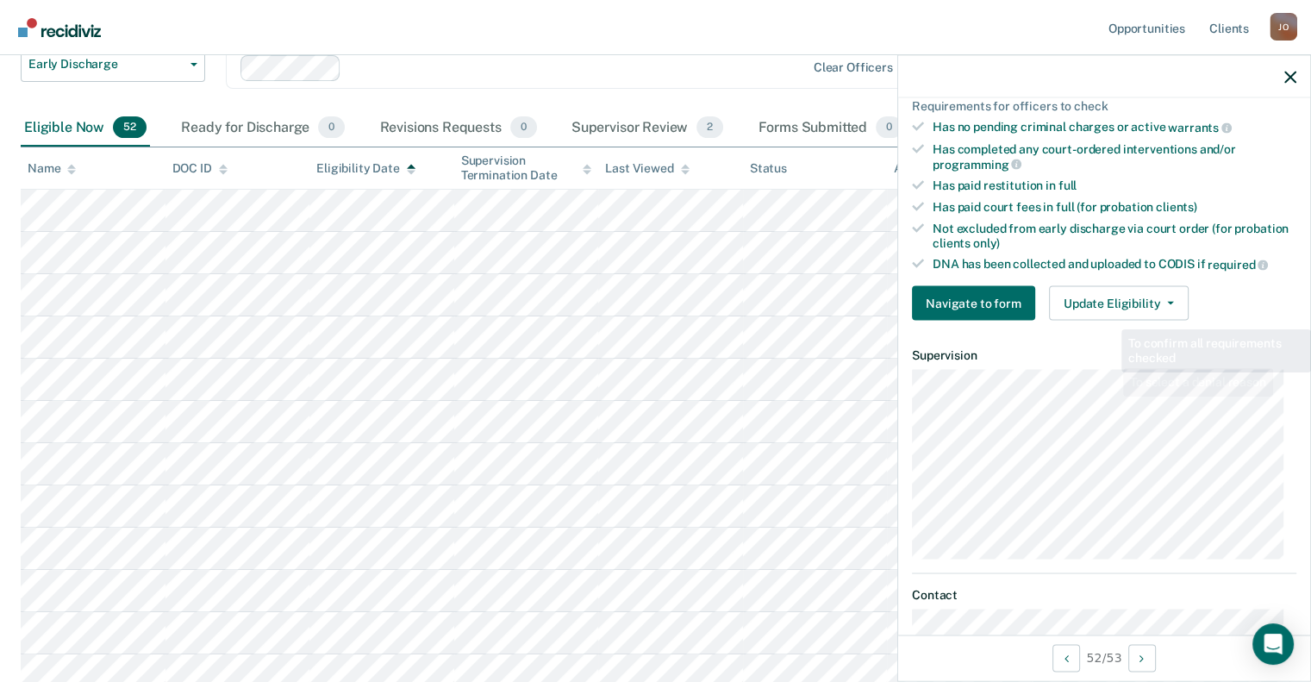
click at [1119, 267] on div "Requirements validated by data from ICON DNA is required to be collected but ha…" at bounding box center [1104, 54] width 412 height 562
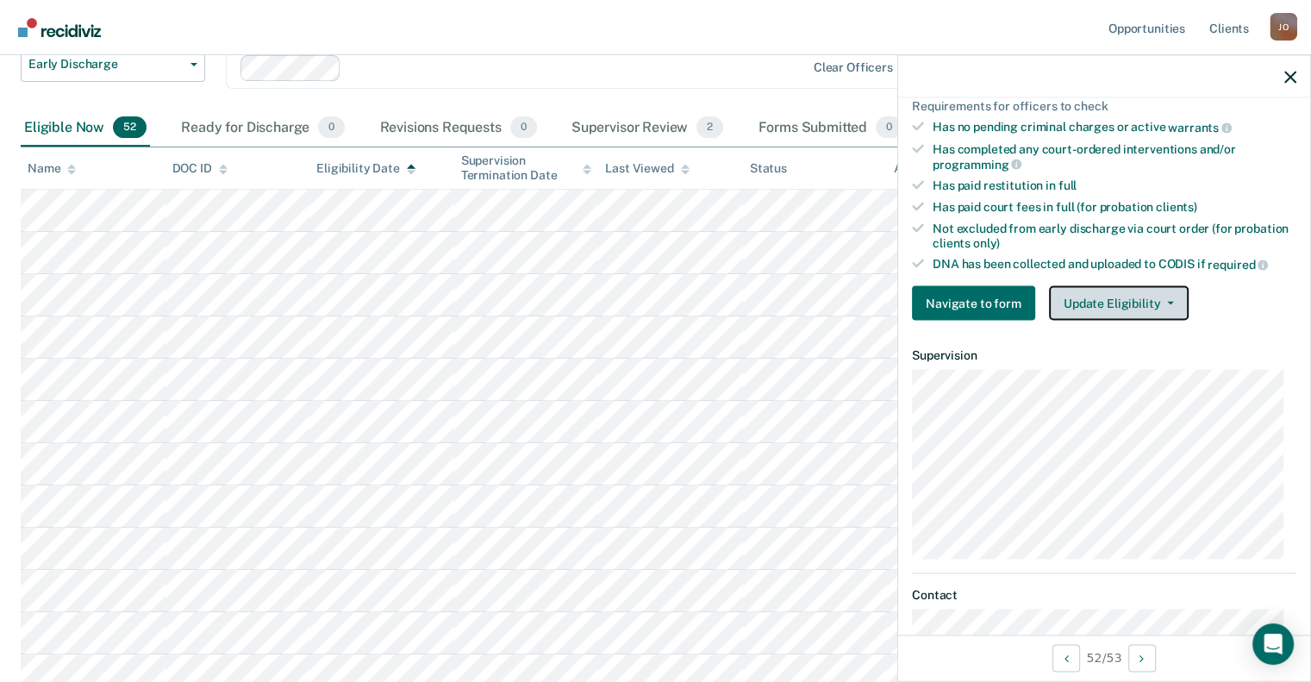
click at [1127, 299] on button "Update Eligibility" at bounding box center [1119, 303] width 140 height 34
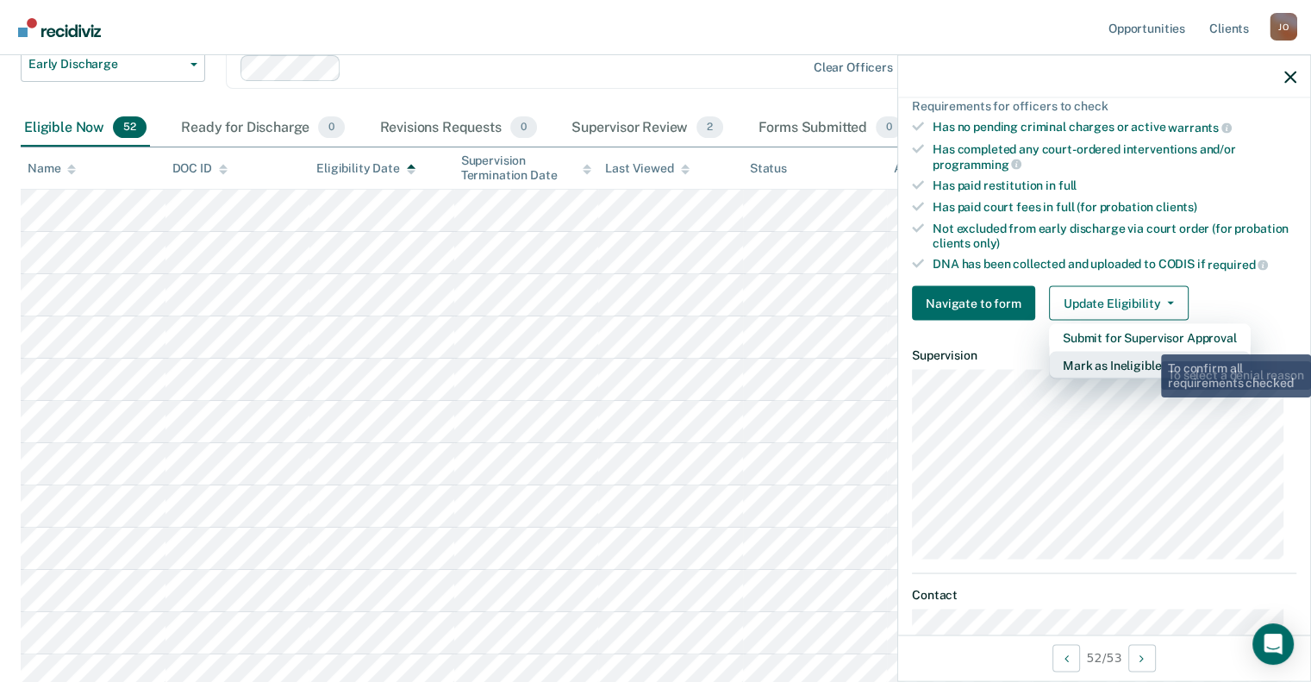
click at [1148, 353] on button "Mark as Ineligible" at bounding box center [1150, 366] width 202 height 28
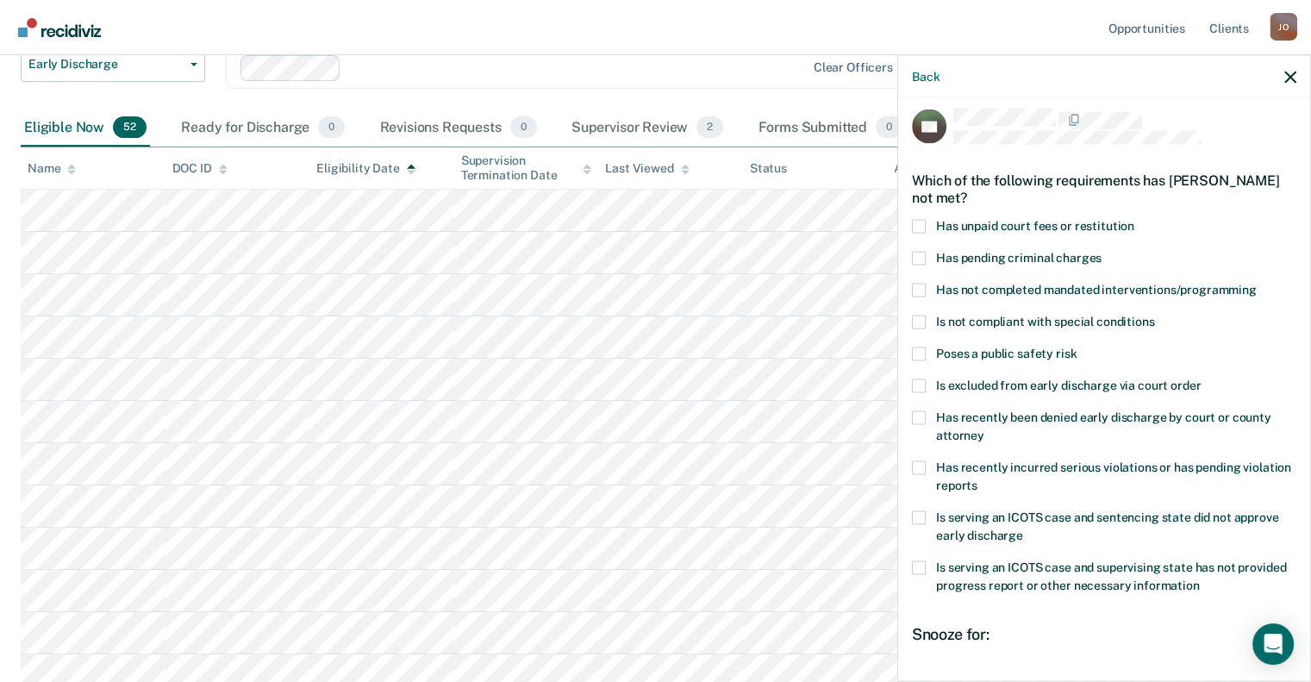
scroll to position [9, 0]
click at [917, 320] on span at bounding box center [919, 322] width 14 height 14
click at [1154, 315] on input "Is not compliant with special conditions" at bounding box center [1154, 315] width 0 height 0
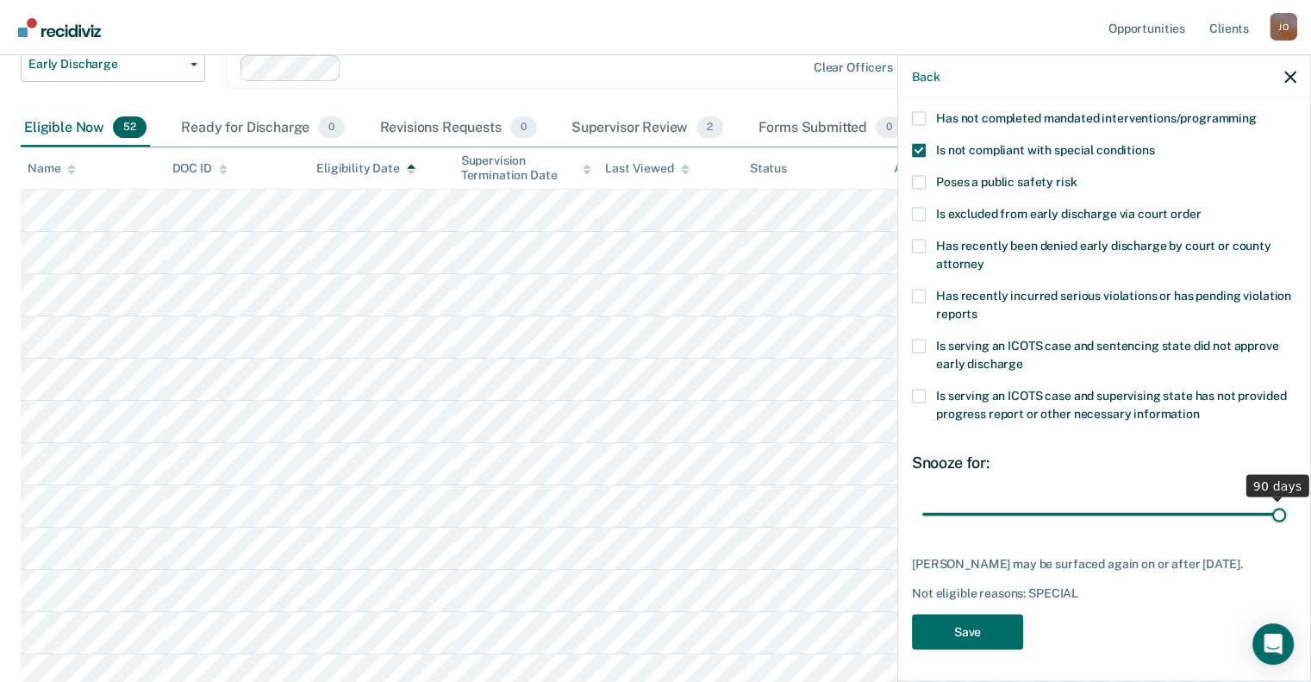
drag, startPoint x: 1038, startPoint y: 513, endPoint x: 1302, endPoint y: 521, distance: 263.8
type input "90"
click at [1286, 521] on input "range" at bounding box center [1104, 514] width 364 height 30
click at [998, 640] on button "Save" at bounding box center [967, 631] width 111 height 35
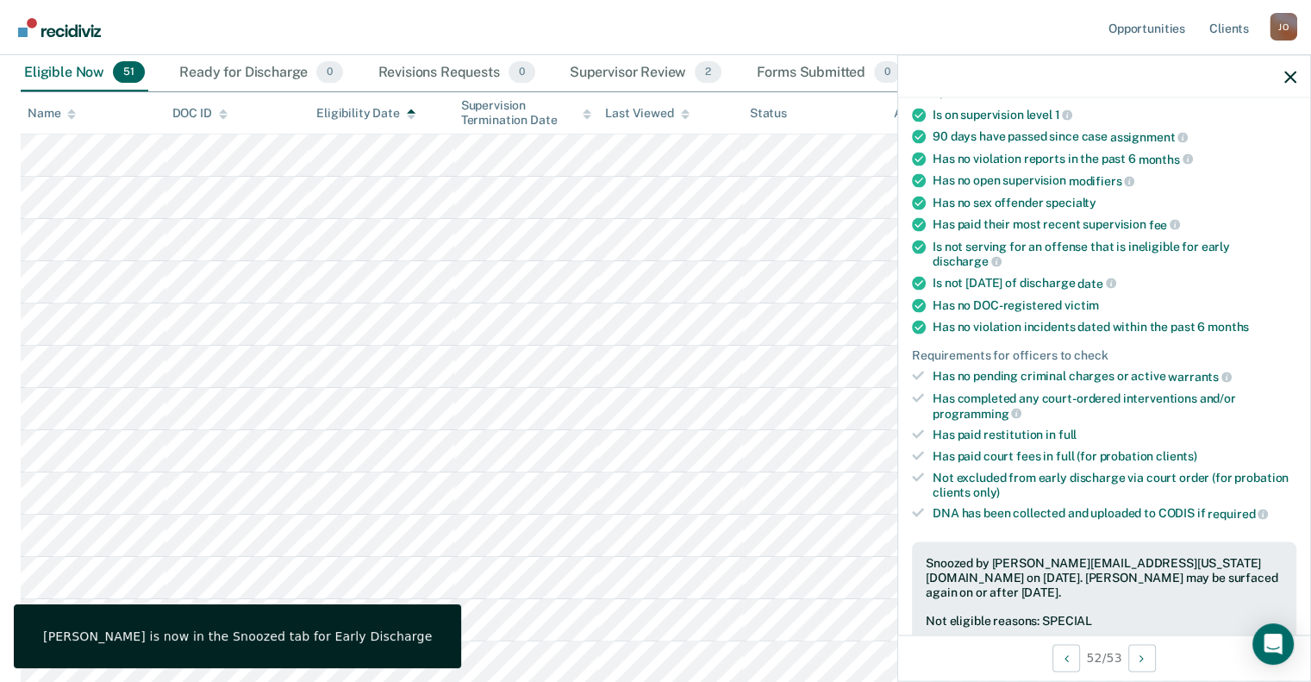
scroll to position [221, 0]
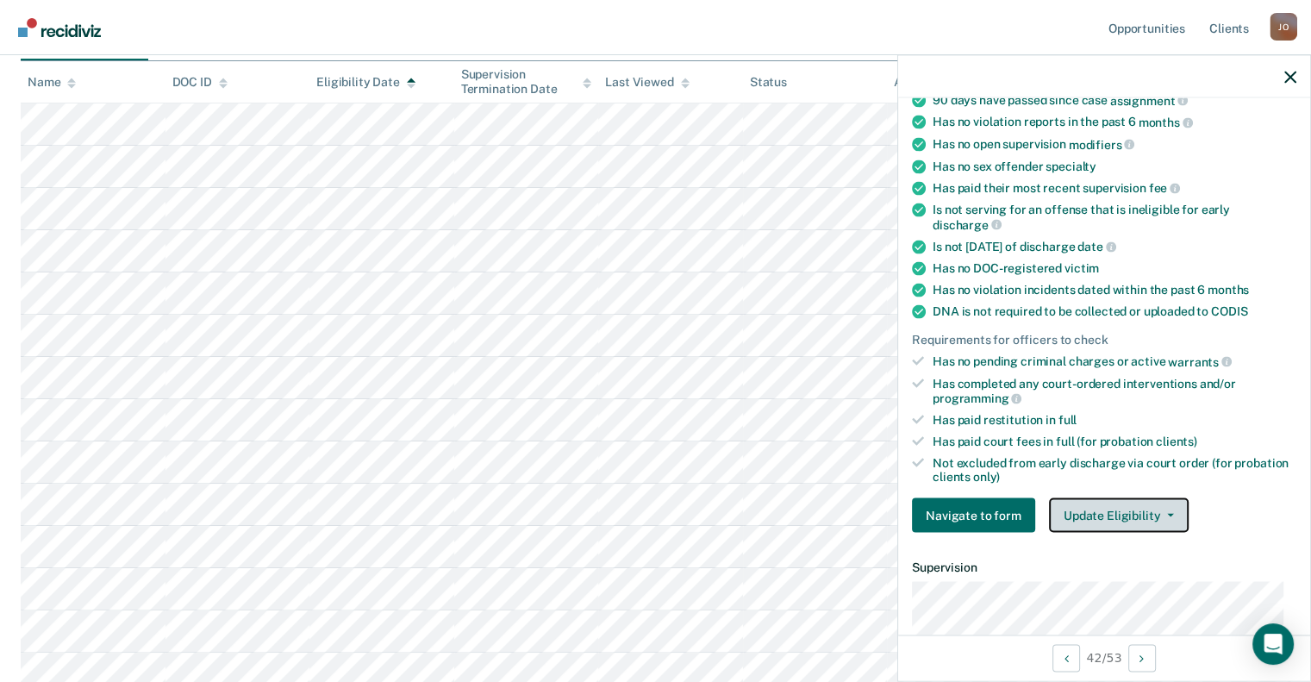
click at [1089, 533] on button "Update Eligibility" at bounding box center [1119, 515] width 140 height 34
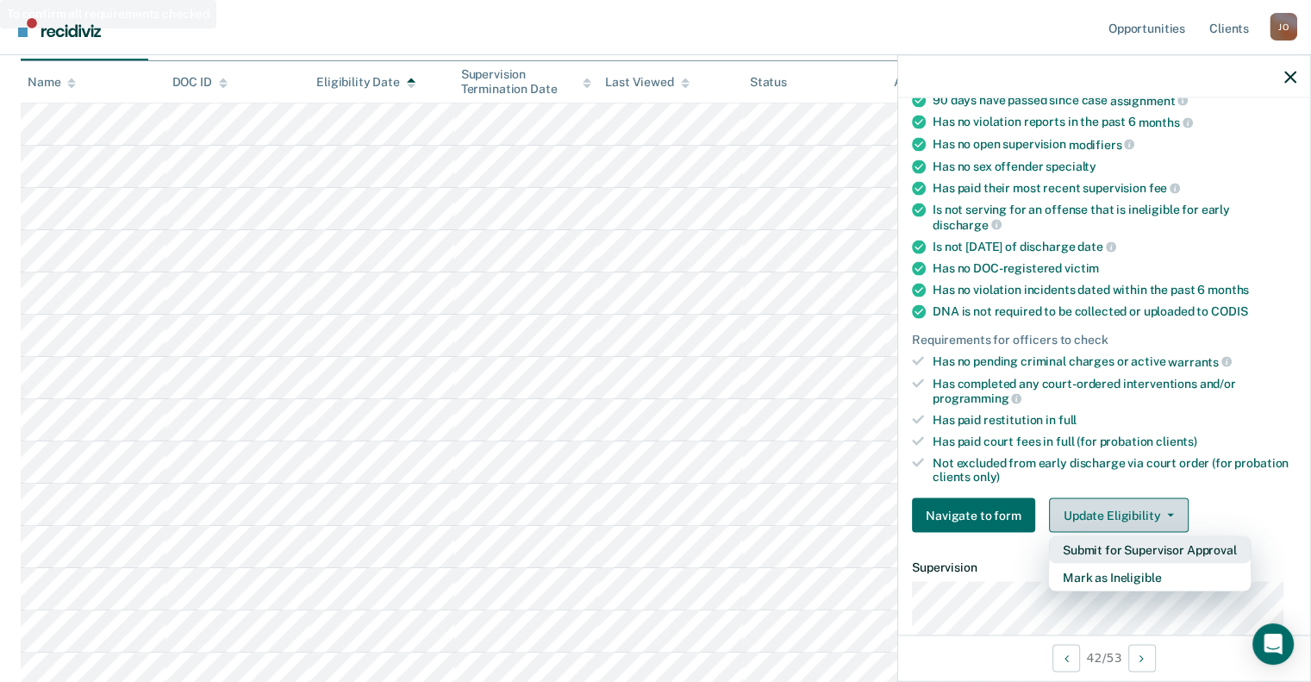
scroll to position [146, 0]
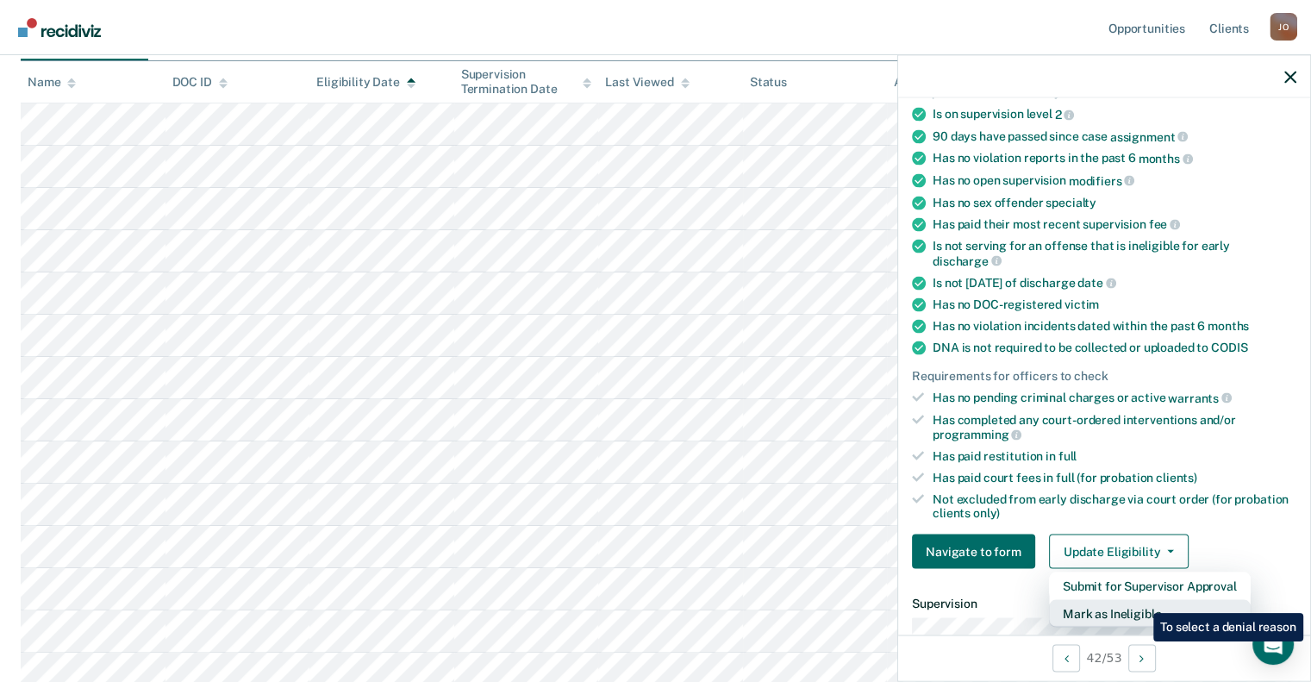
click at [1140, 600] on button "Mark as Ineligible" at bounding box center [1150, 614] width 202 height 28
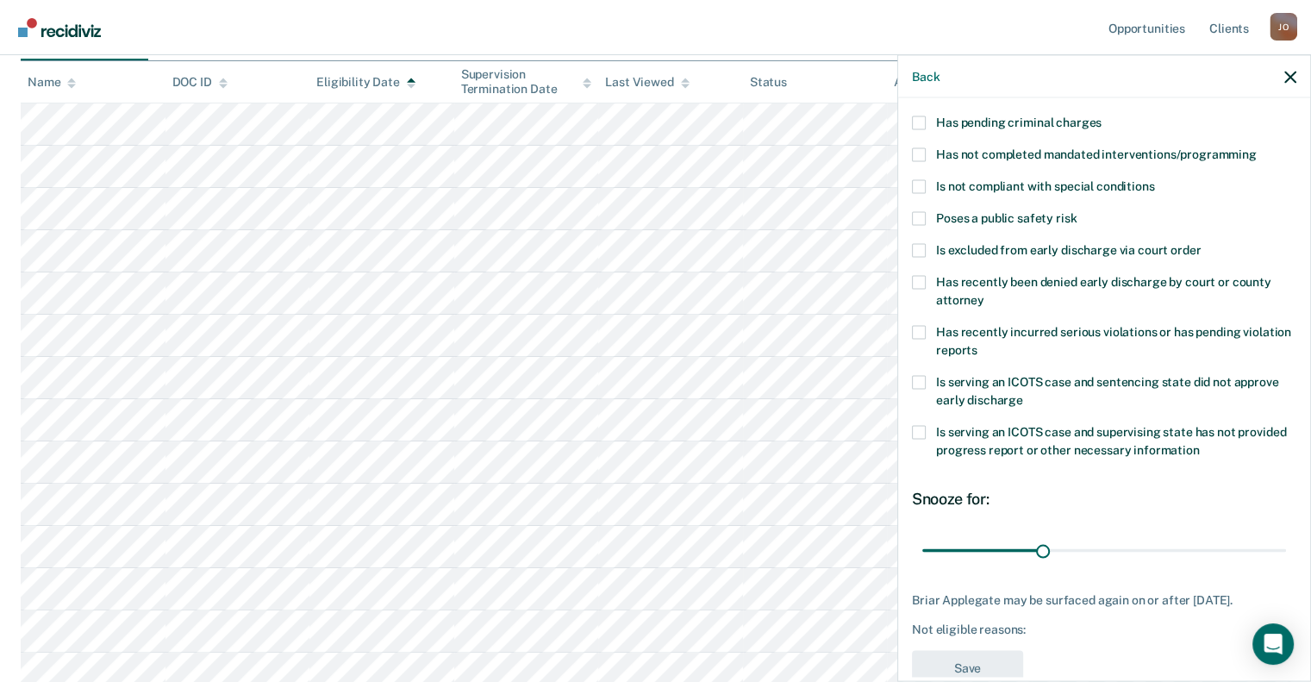
click at [919, 278] on span at bounding box center [919, 282] width 14 height 14
click at [984, 293] on input "Has recently been denied early discharge by court or county attorney" at bounding box center [984, 293] width 0 height 0
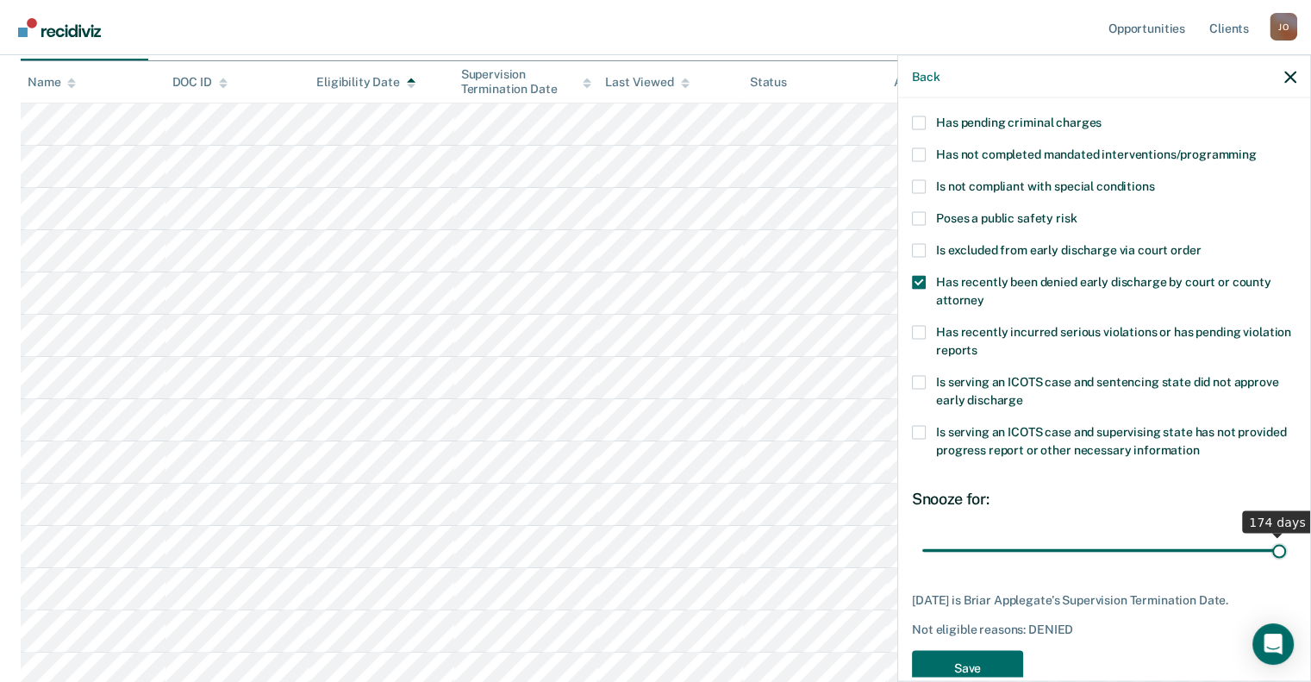
drag, startPoint x: 984, startPoint y: 547, endPoint x: 1323, endPoint y: 504, distance: 341.4
type input "174"
click at [1286, 535] on input "range" at bounding box center [1104, 550] width 364 height 30
click at [971, 661] on button "Save" at bounding box center [967, 667] width 111 height 35
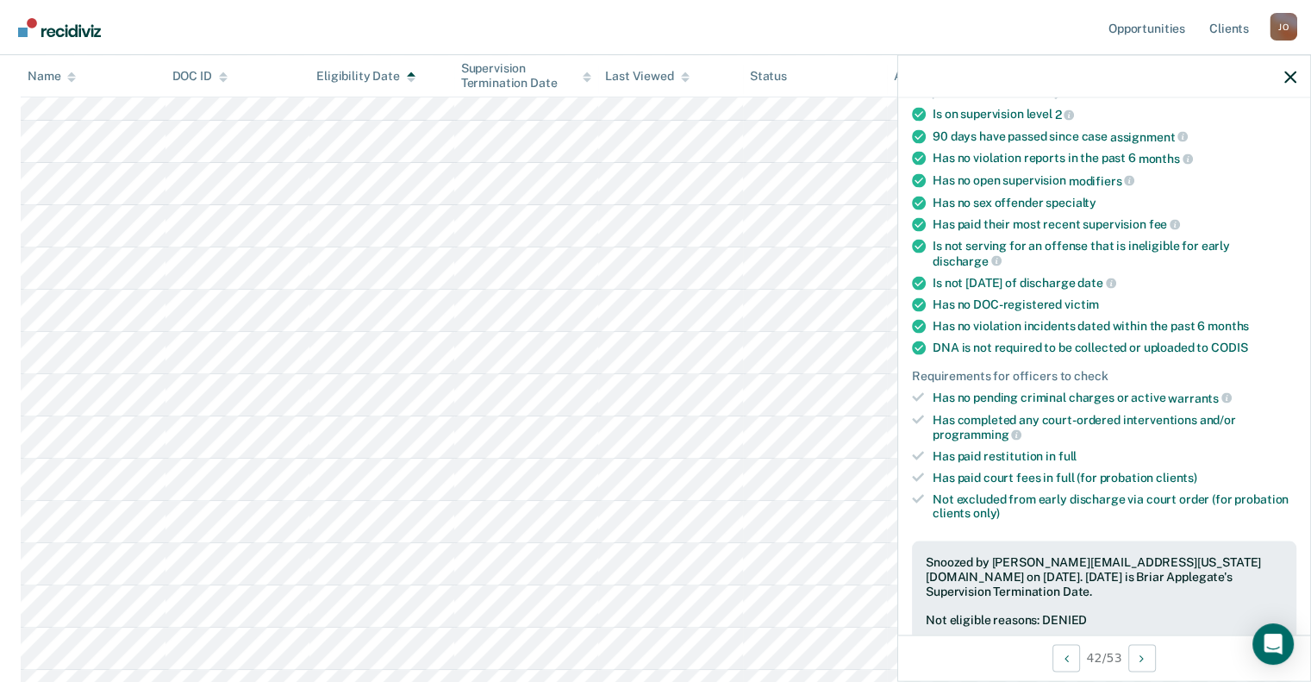
scroll to position [0, 0]
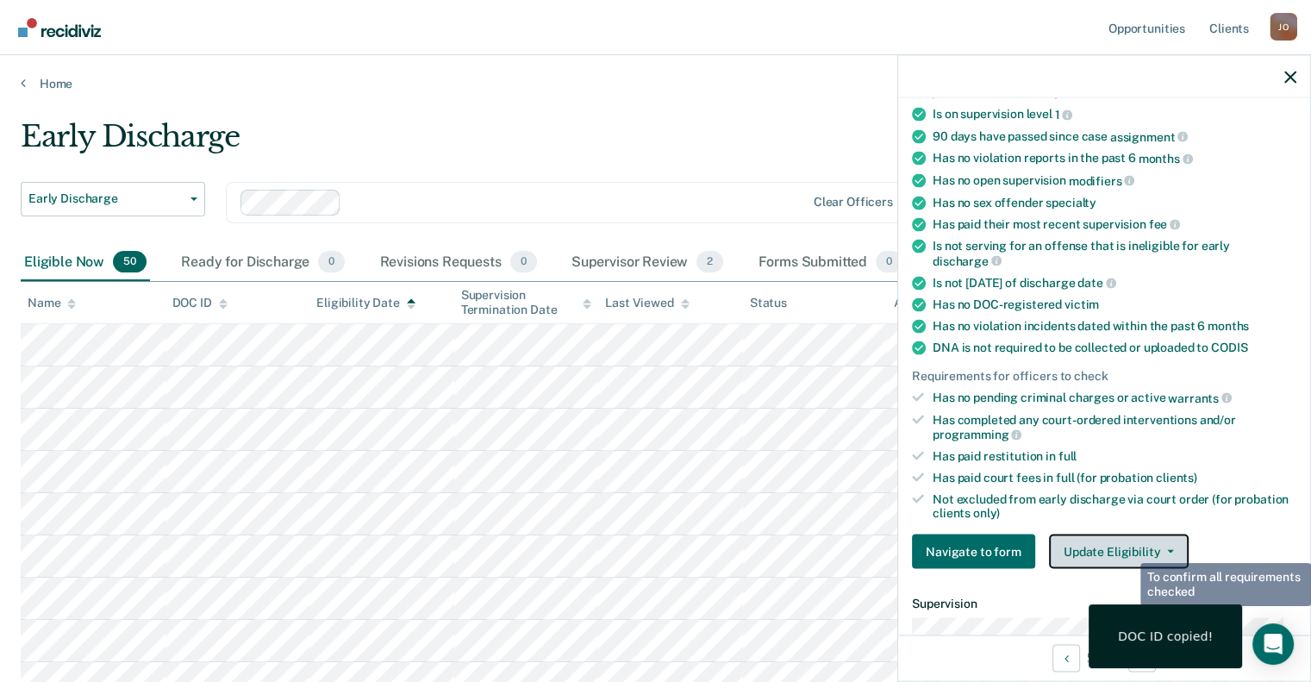
click at [1127, 548] on button "Update Eligibility" at bounding box center [1119, 551] width 140 height 34
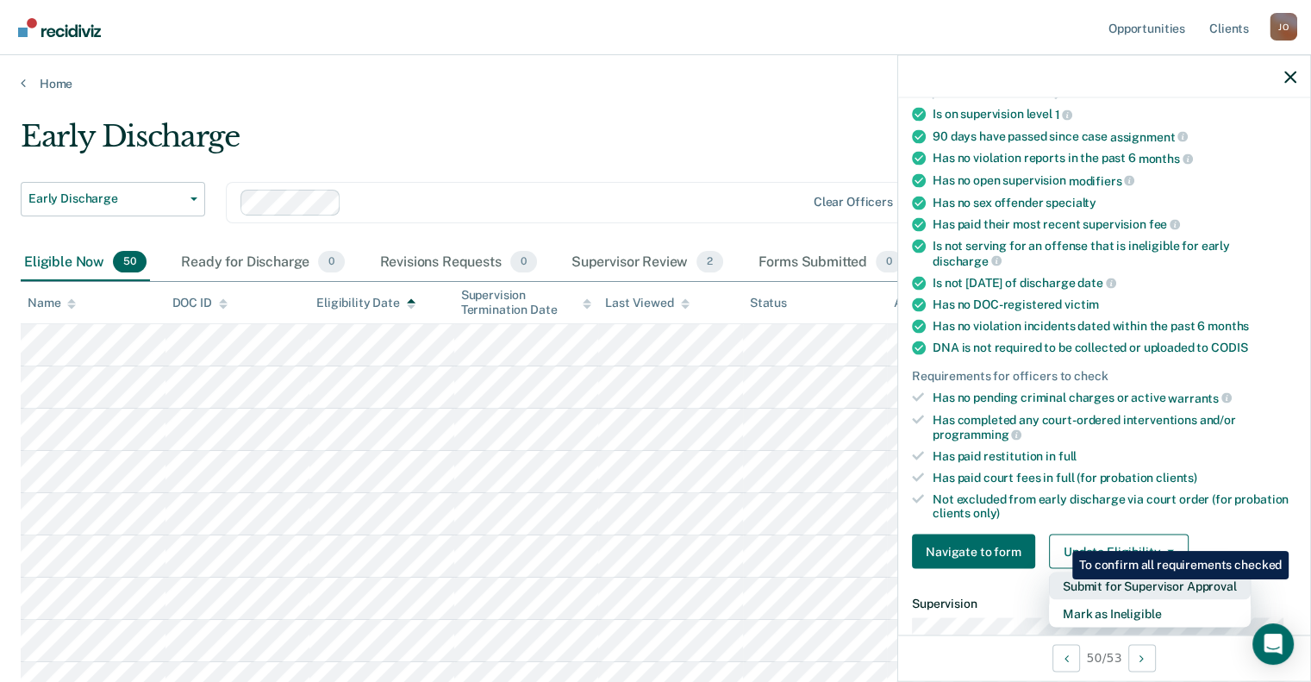
scroll to position [490, 0]
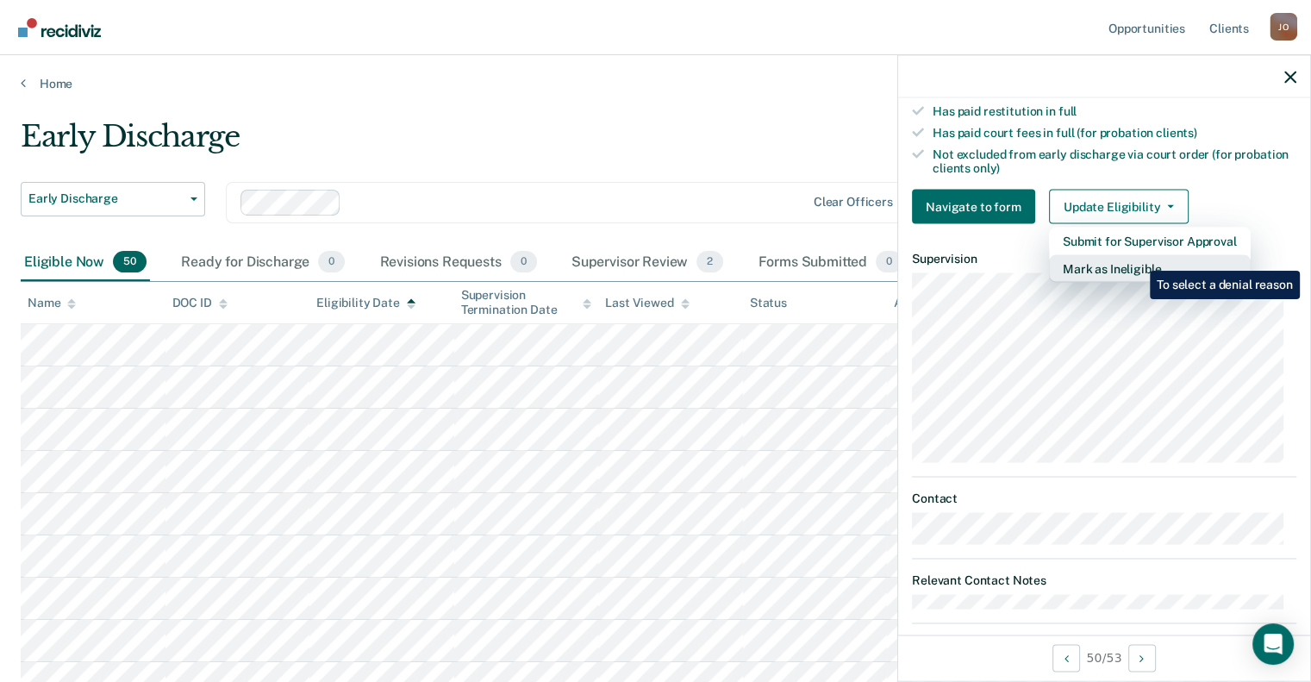
click at [1137, 258] on button "Mark as Ineligible" at bounding box center [1150, 269] width 202 height 28
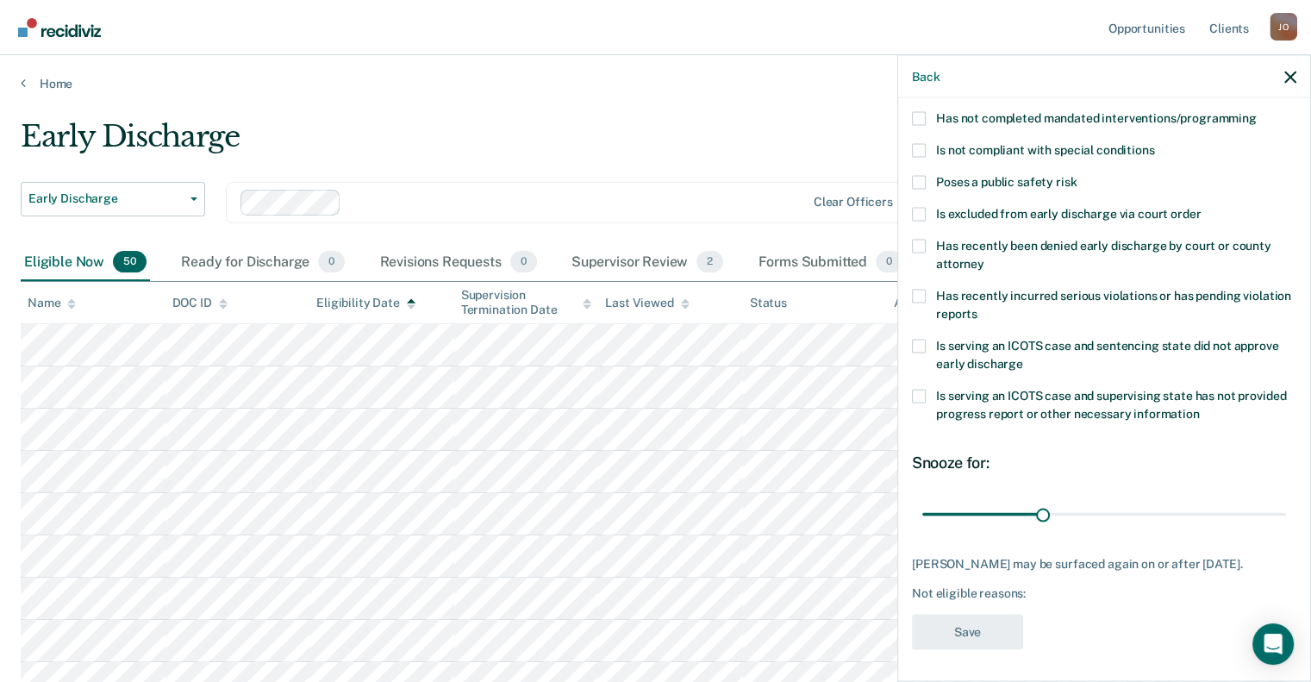
scroll to position [96, 0]
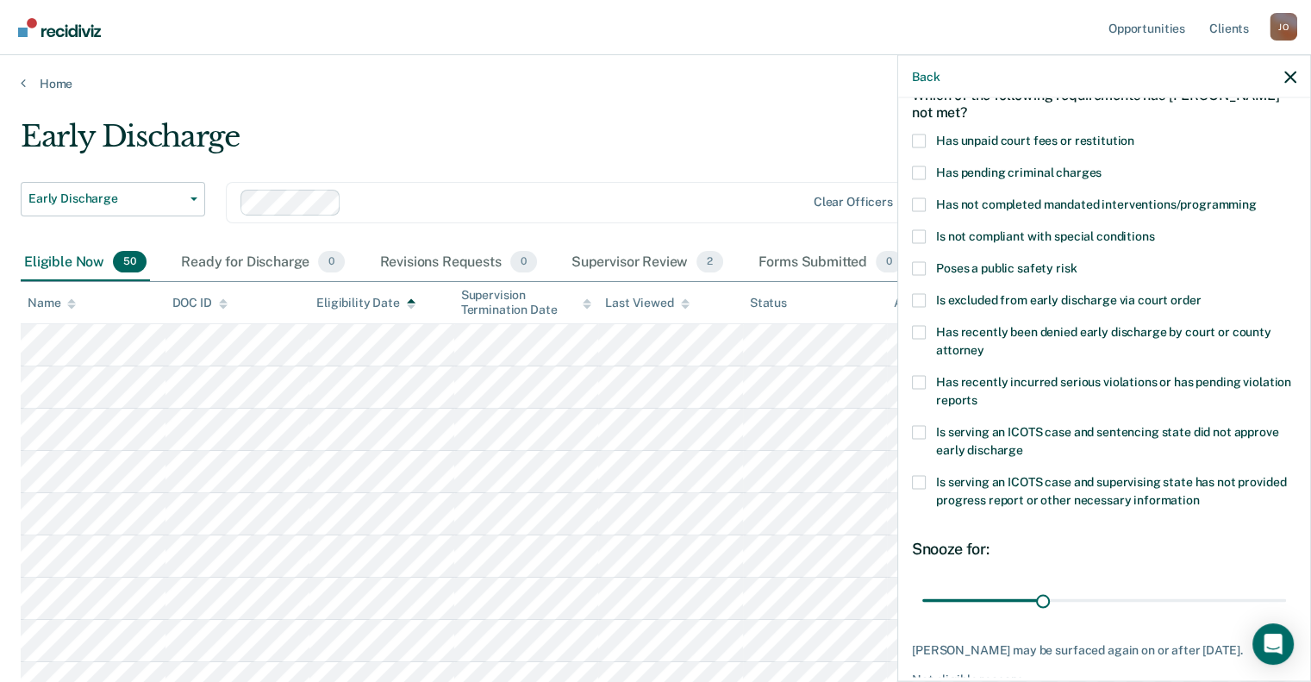
click at [922, 170] on span at bounding box center [919, 172] width 14 height 14
click at [1101, 165] on input "Has pending criminal charges" at bounding box center [1101, 165] width 0 height 0
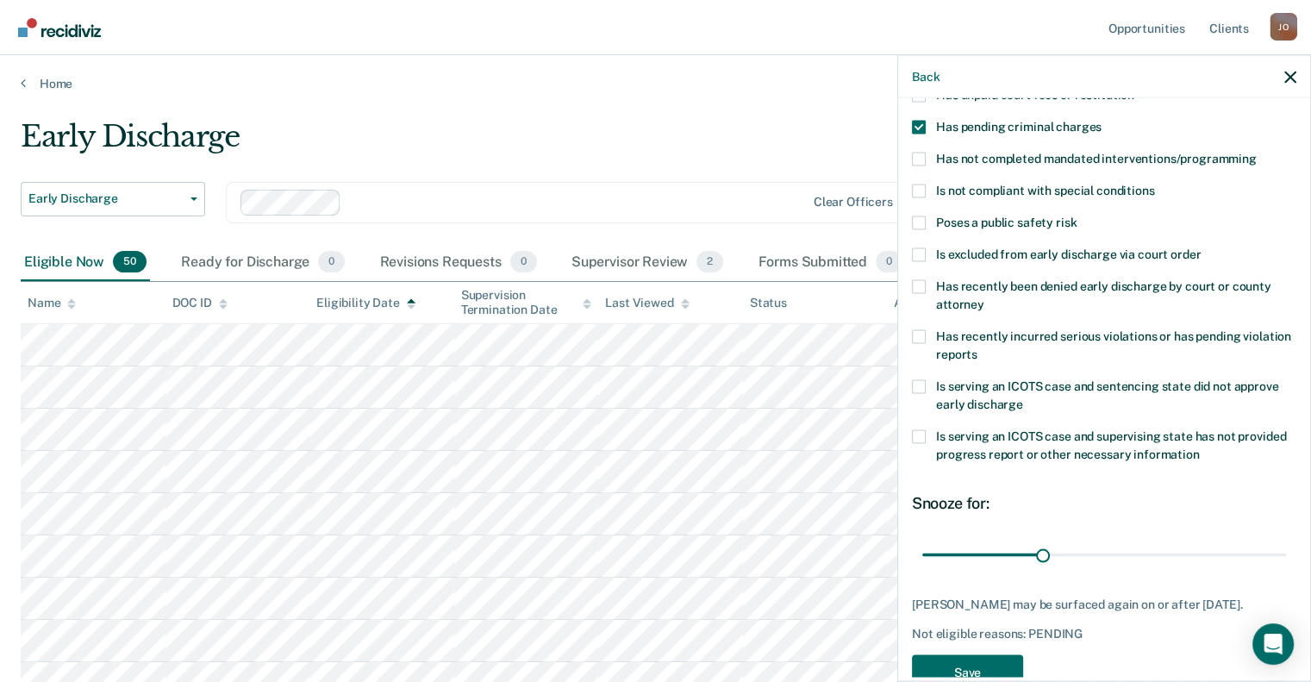
scroll to position [182, 0]
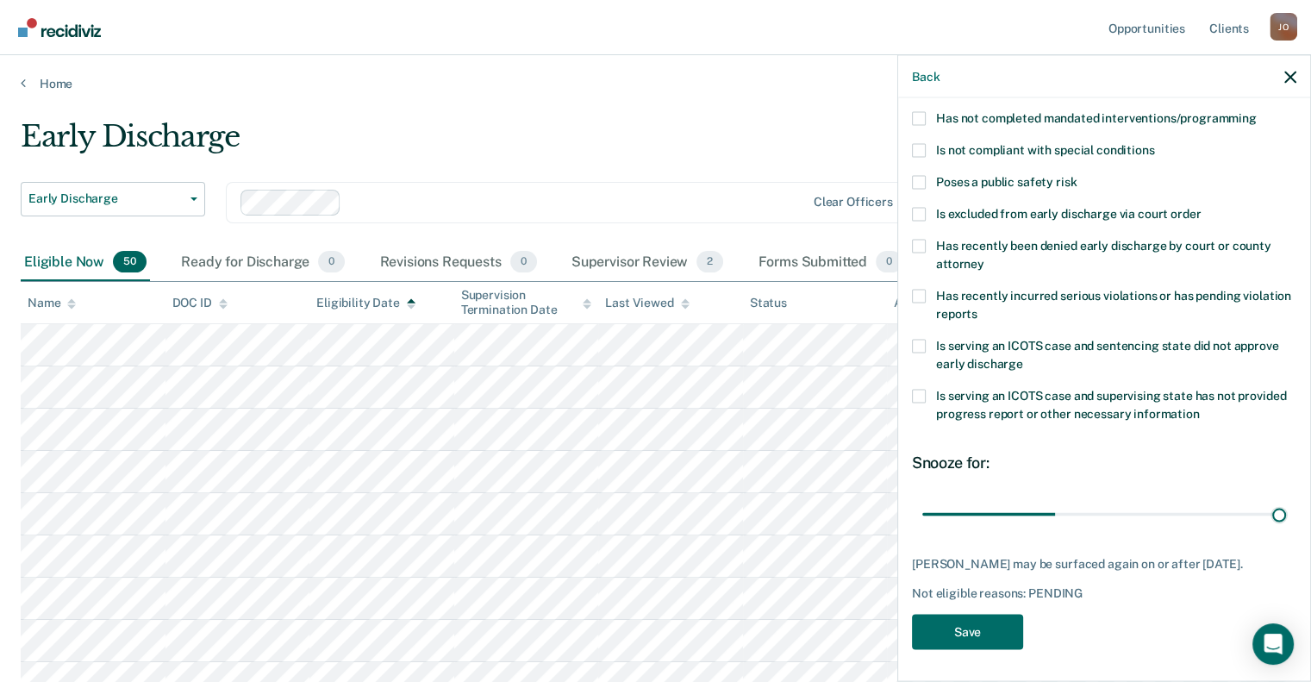
drag, startPoint x: 1036, startPoint y: 511, endPoint x: 1323, endPoint y: 576, distance: 294.3
type input "90"
click at [1286, 529] on input "range" at bounding box center [1104, 514] width 364 height 30
click at [931, 645] on button "Save" at bounding box center [967, 631] width 111 height 35
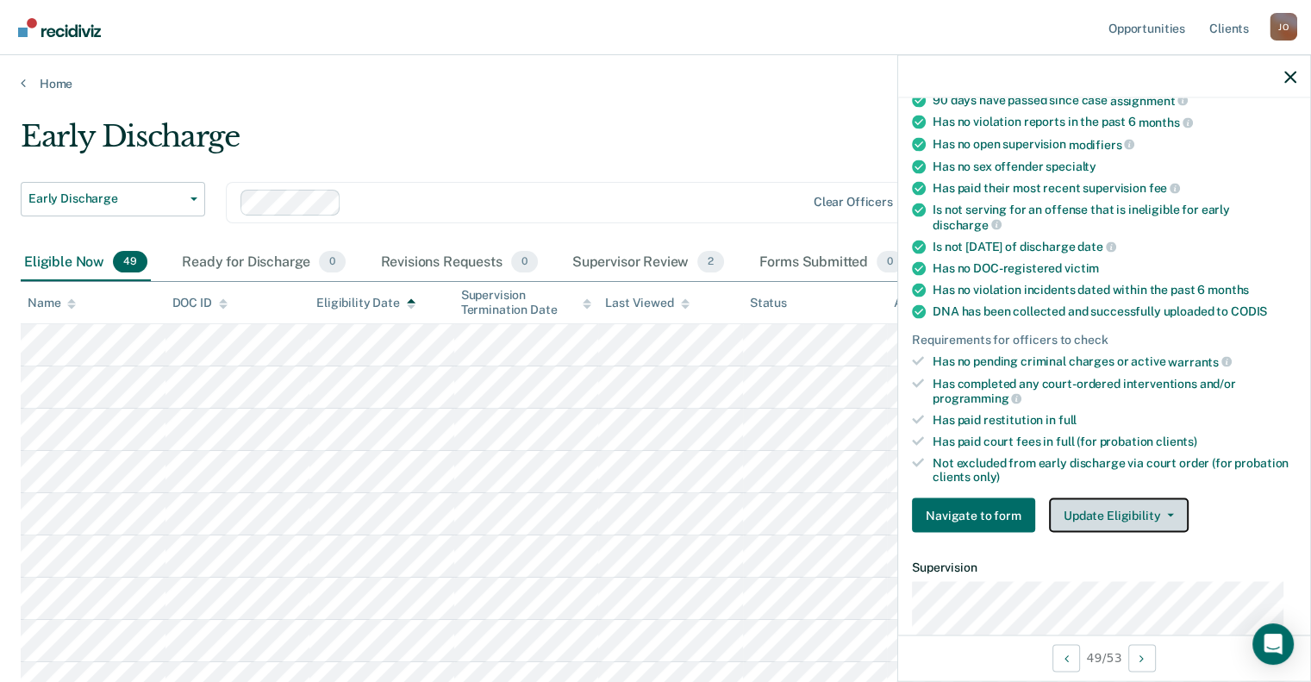
click at [1127, 502] on button "Update Eligibility" at bounding box center [1119, 515] width 140 height 34
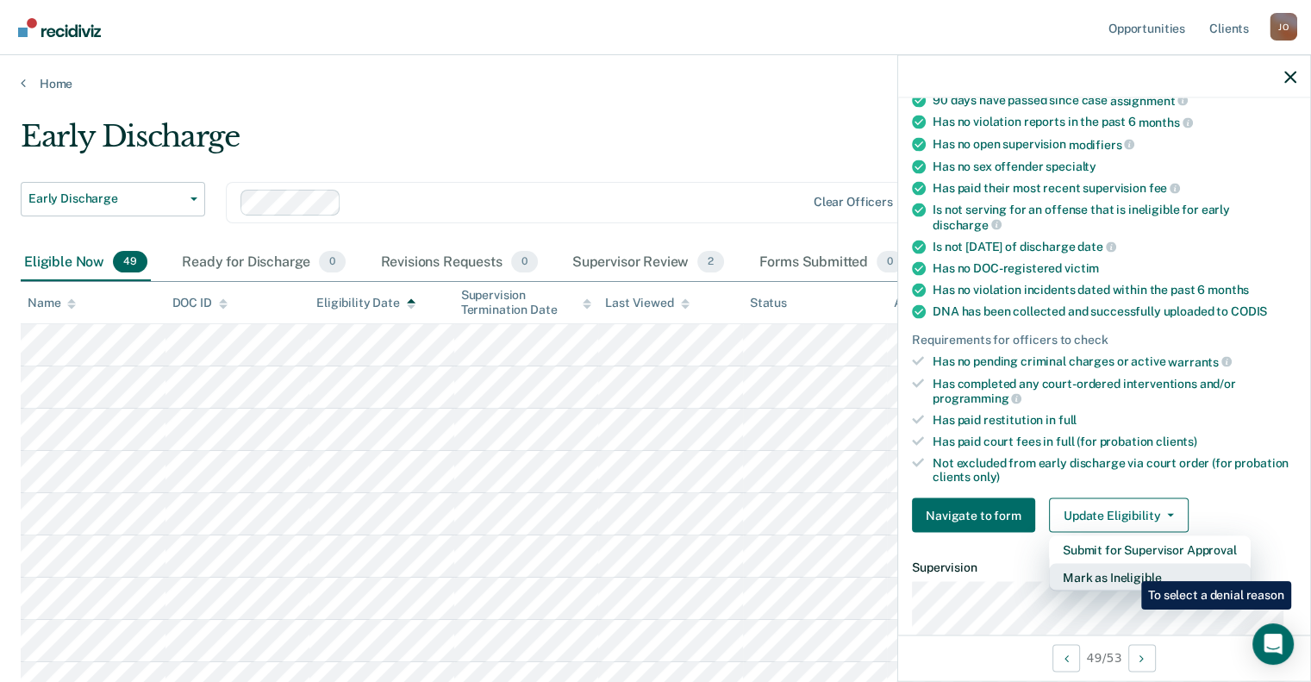
click at [1128, 568] on button "Mark as Ineligible" at bounding box center [1150, 578] width 202 height 28
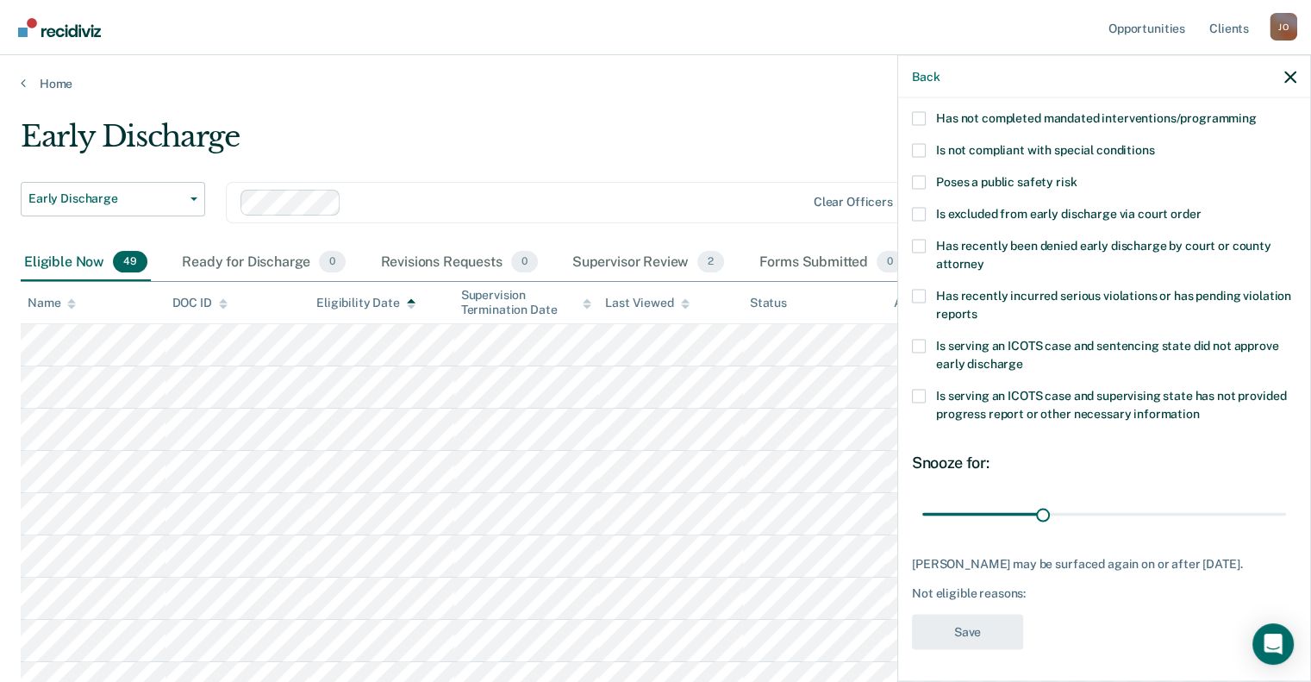
scroll to position [96, 0]
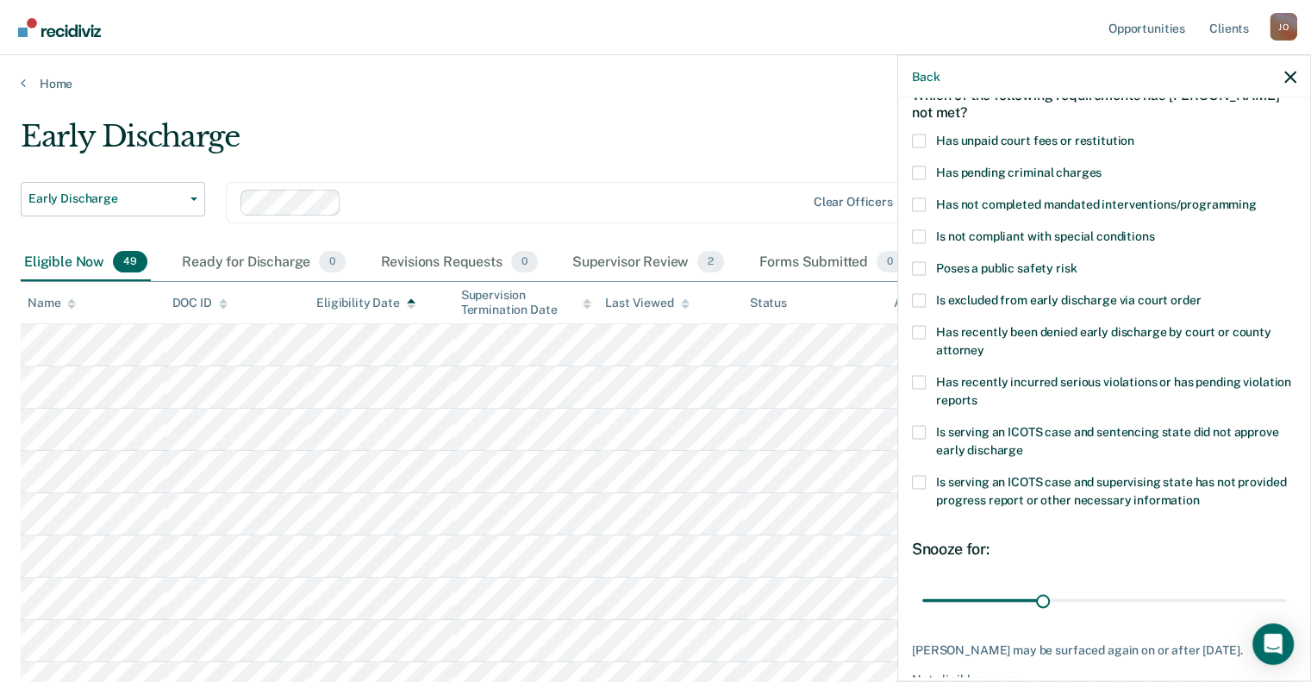
click at [929, 138] on label "Has unpaid court fees or restitution" at bounding box center [1104, 143] width 384 height 18
click at [1134, 134] on input "Has unpaid court fees or restitution" at bounding box center [1134, 134] width 0 height 0
drag, startPoint x: 1022, startPoint y: 596, endPoint x: 1145, endPoint y: 594, distance: 123.2
type input "69"
click at [1145, 594] on input "range" at bounding box center [1104, 600] width 364 height 30
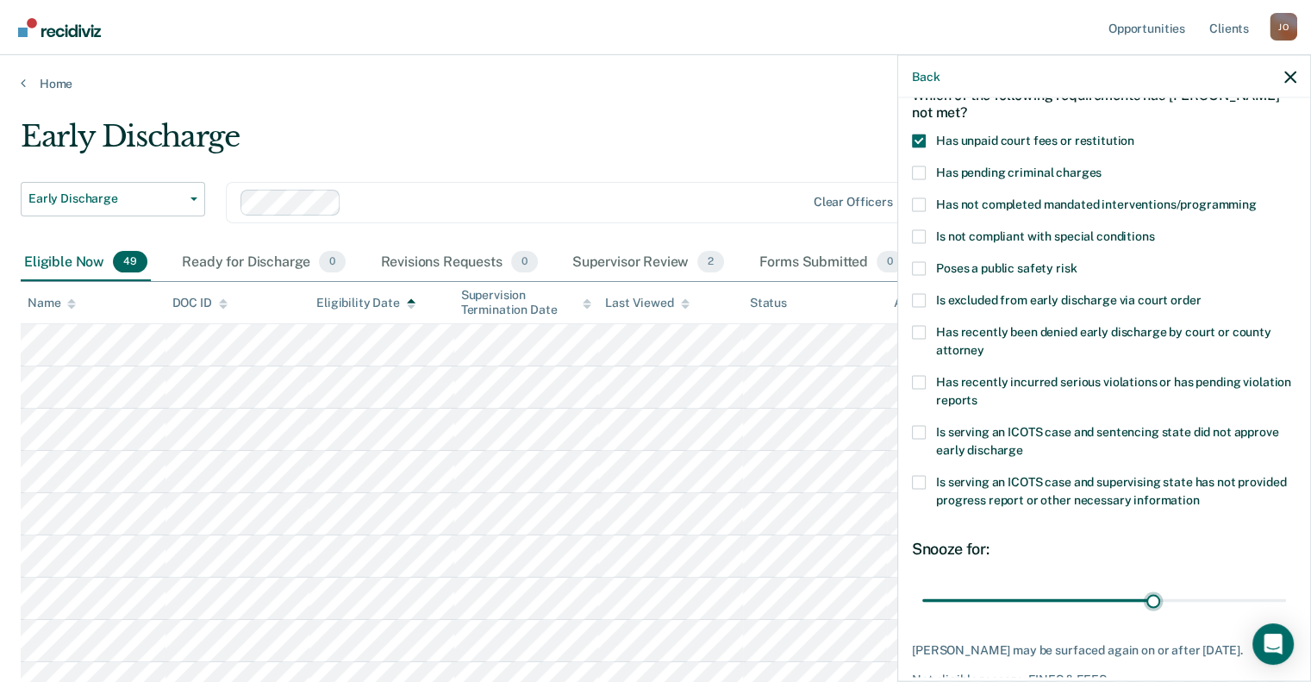
scroll to position [196, 0]
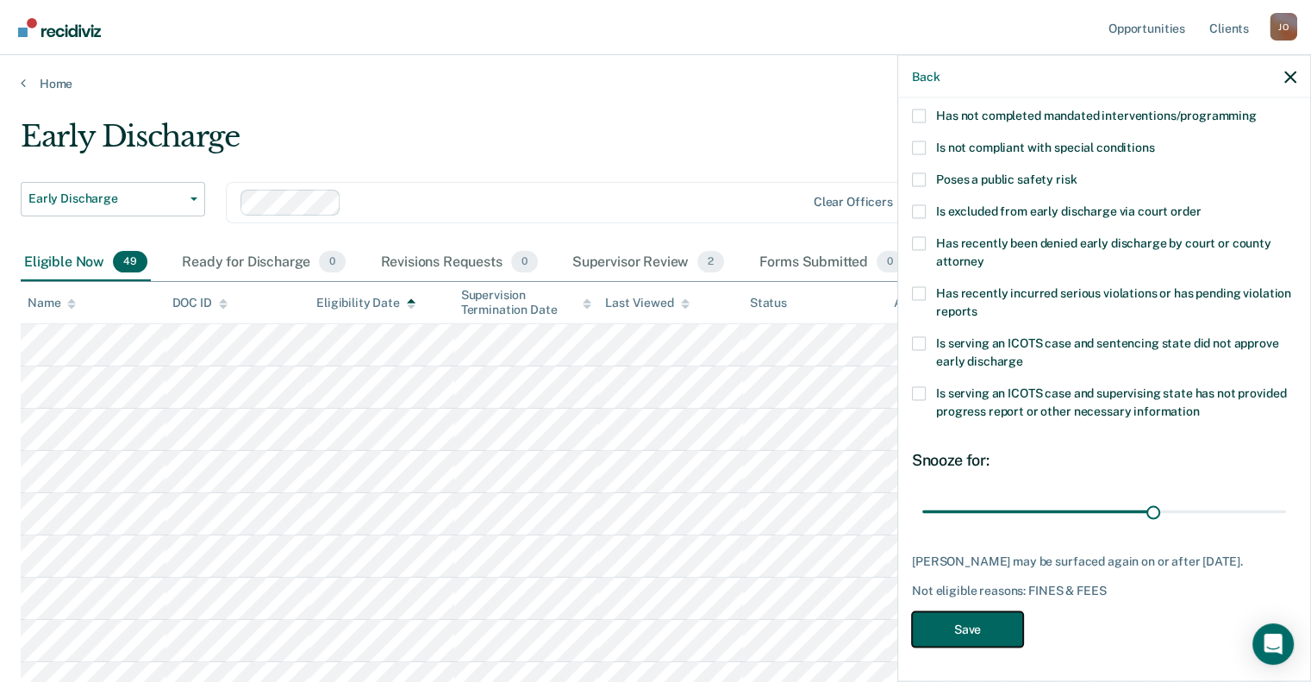
click at [974, 613] on button "Save" at bounding box center [967, 628] width 111 height 35
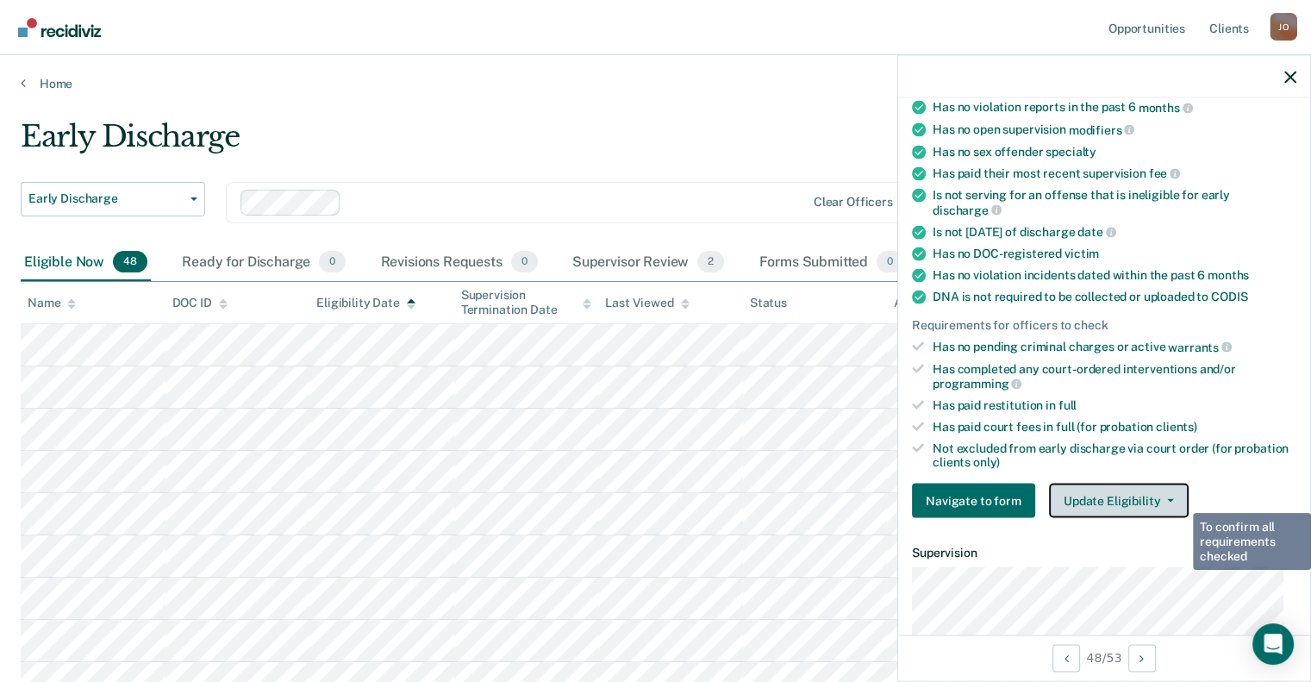
click at [1162, 490] on button "Update Eligibility" at bounding box center [1119, 500] width 140 height 34
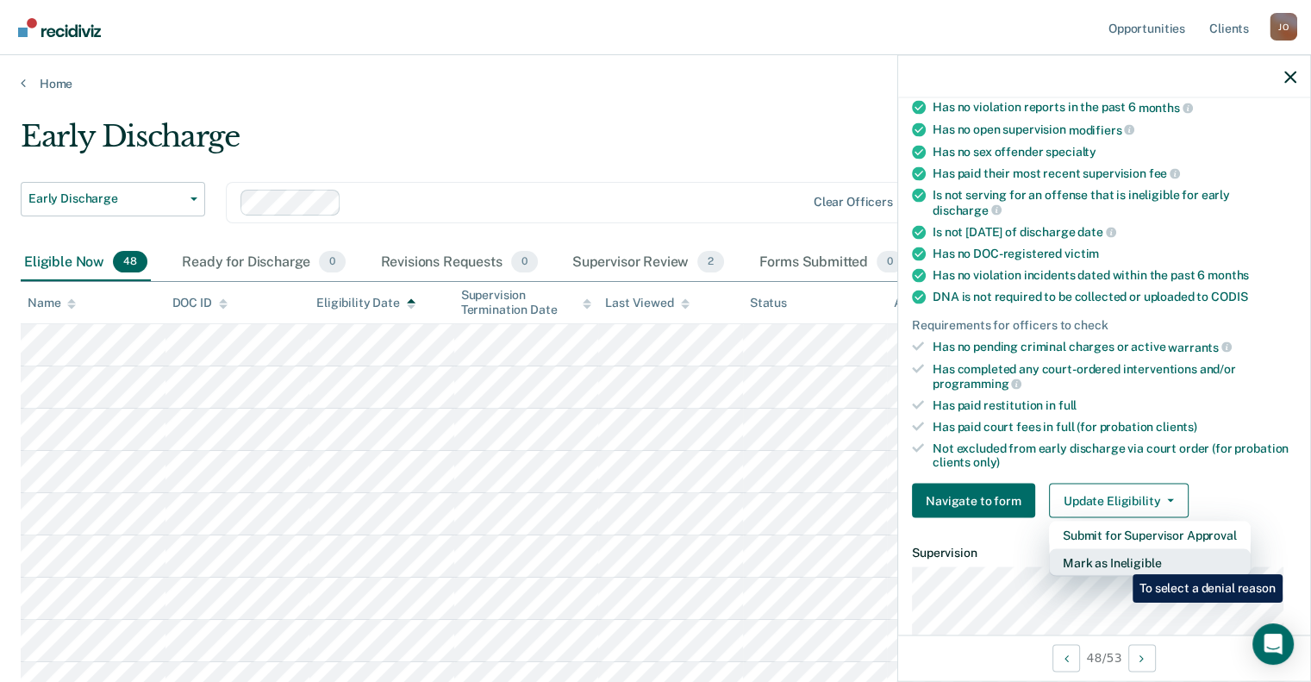
click at [1119, 561] on button "Mark as Ineligible" at bounding box center [1150, 563] width 202 height 28
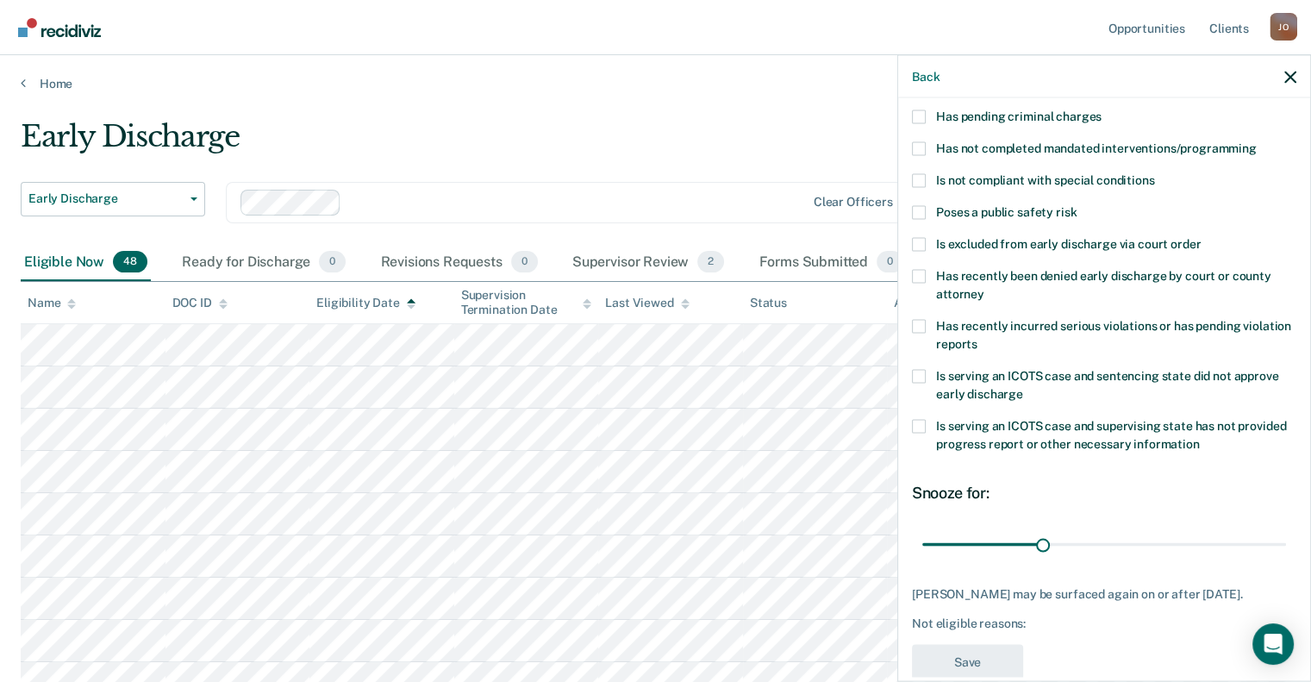
scroll to position [110, 0]
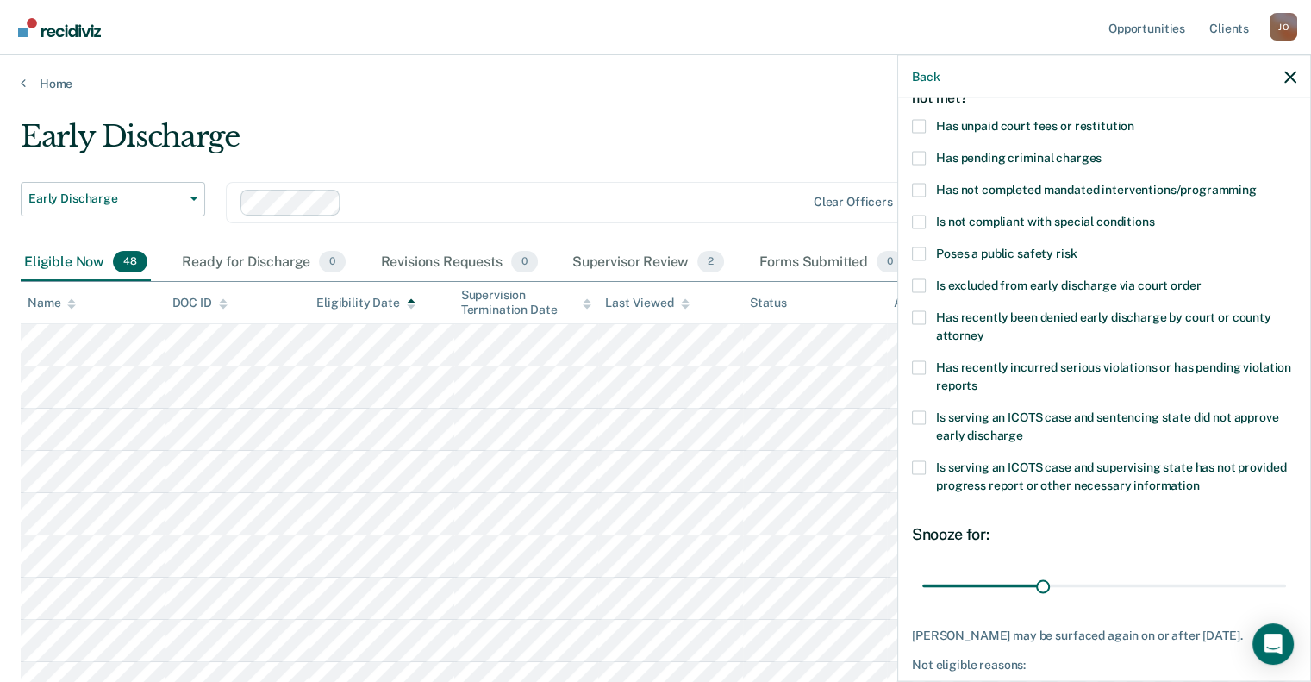
click at [924, 121] on span at bounding box center [919, 126] width 14 height 14
click at [1134, 119] on input "Has unpaid court fees or restitution" at bounding box center [1134, 119] width 0 height 0
drag, startPoint x: 1003, startPoint y: 585, endPoint x: 1189, endPoint y: 589, distance: 186.2
type input "105"
click at [1189, 589] on input "range" at bounding box center [1104, 585] width 364 height 30
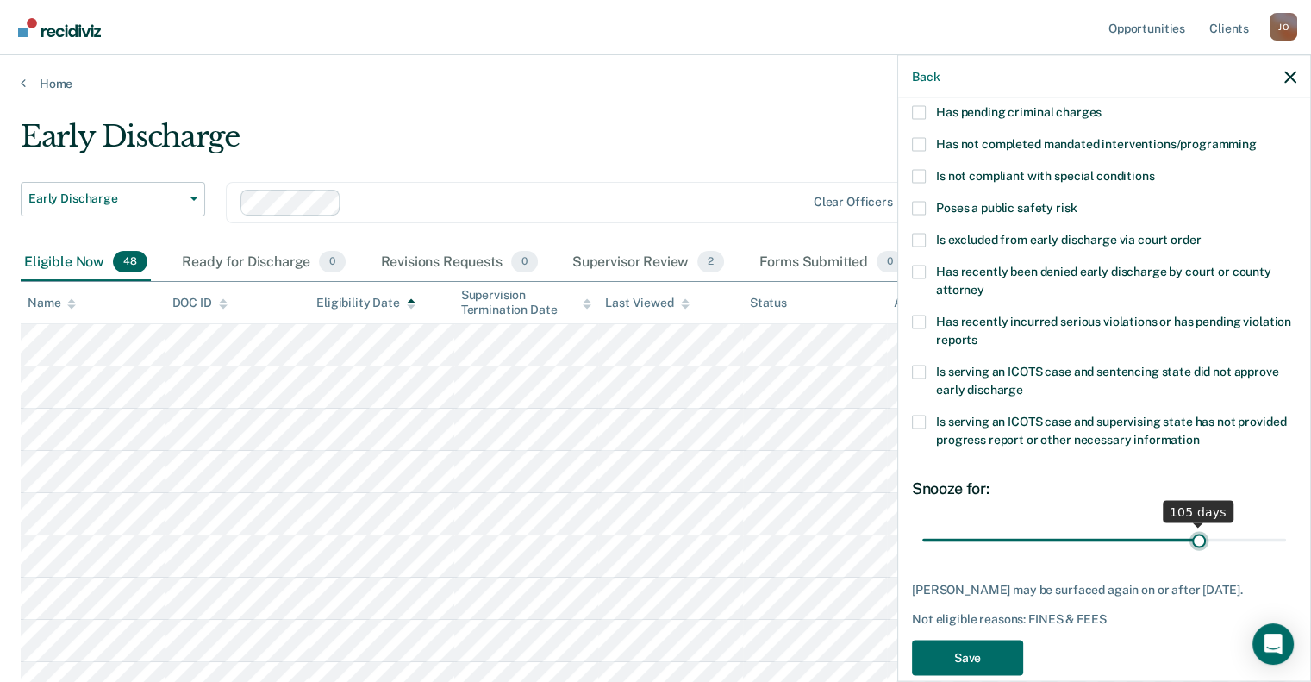
scroll to position [196, 0]
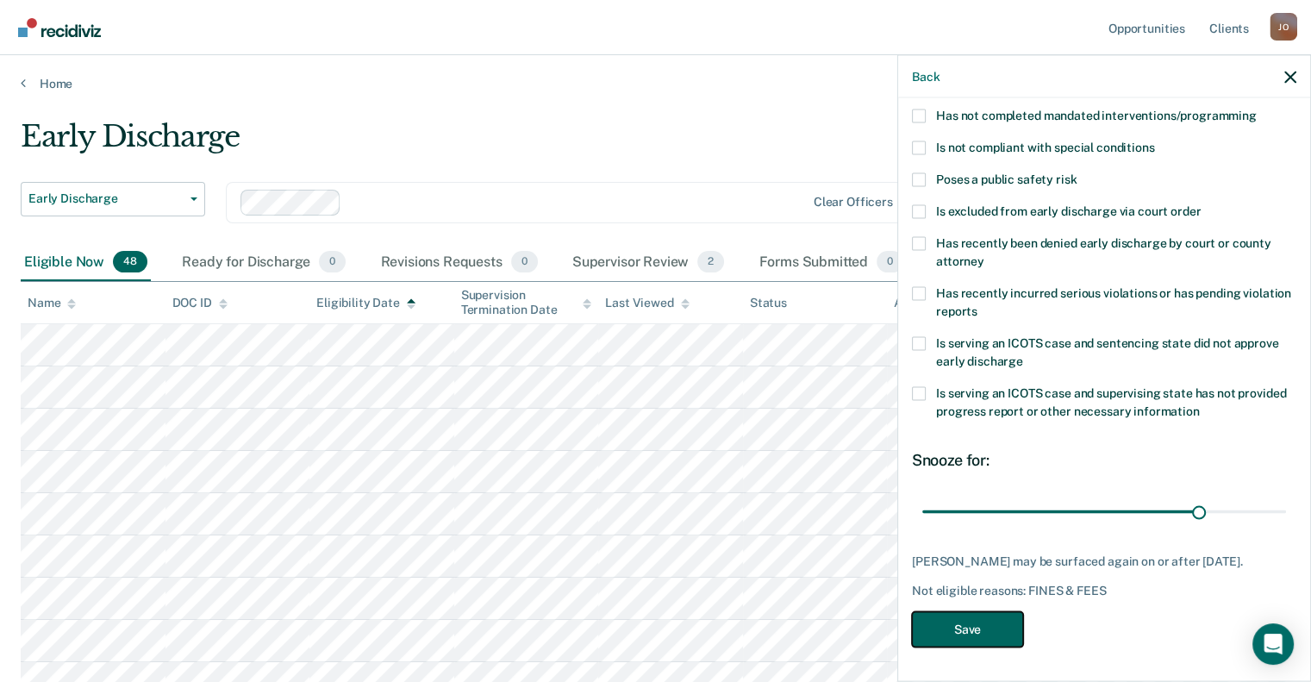
click at [986, 618] on button "Save" at bounding box center [967, 628] width 111 height 35
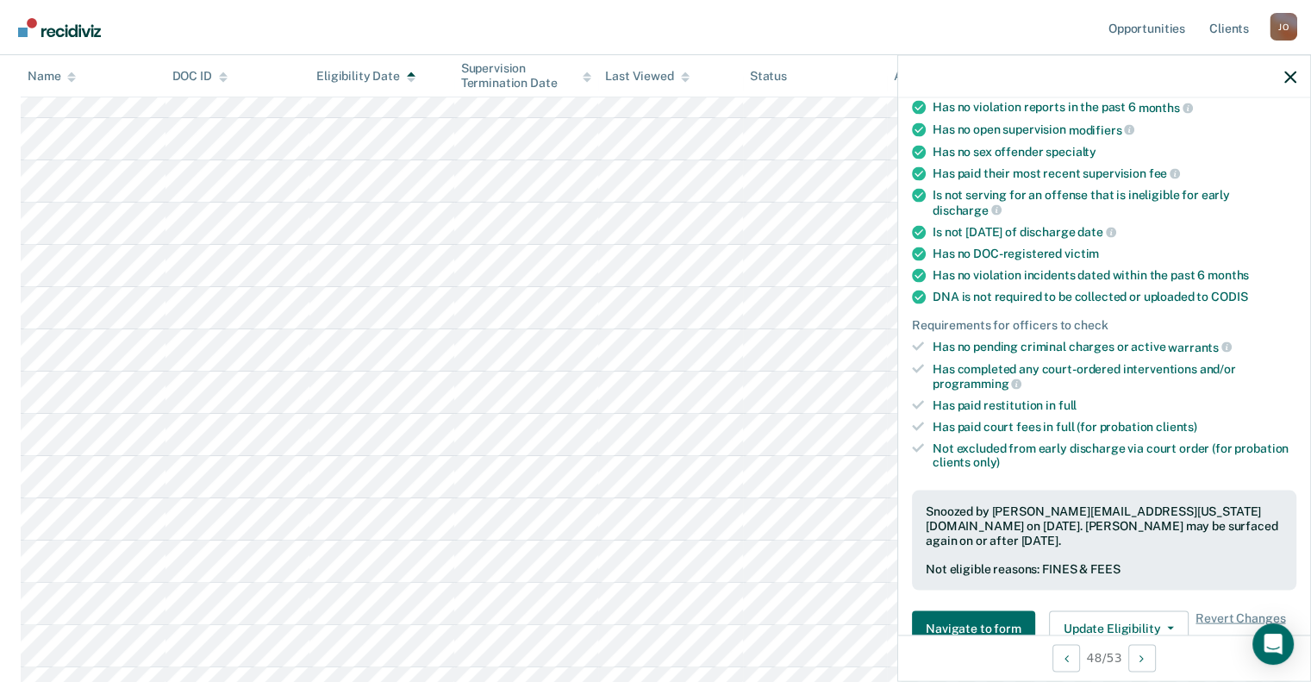
scroll to position [112, 0]
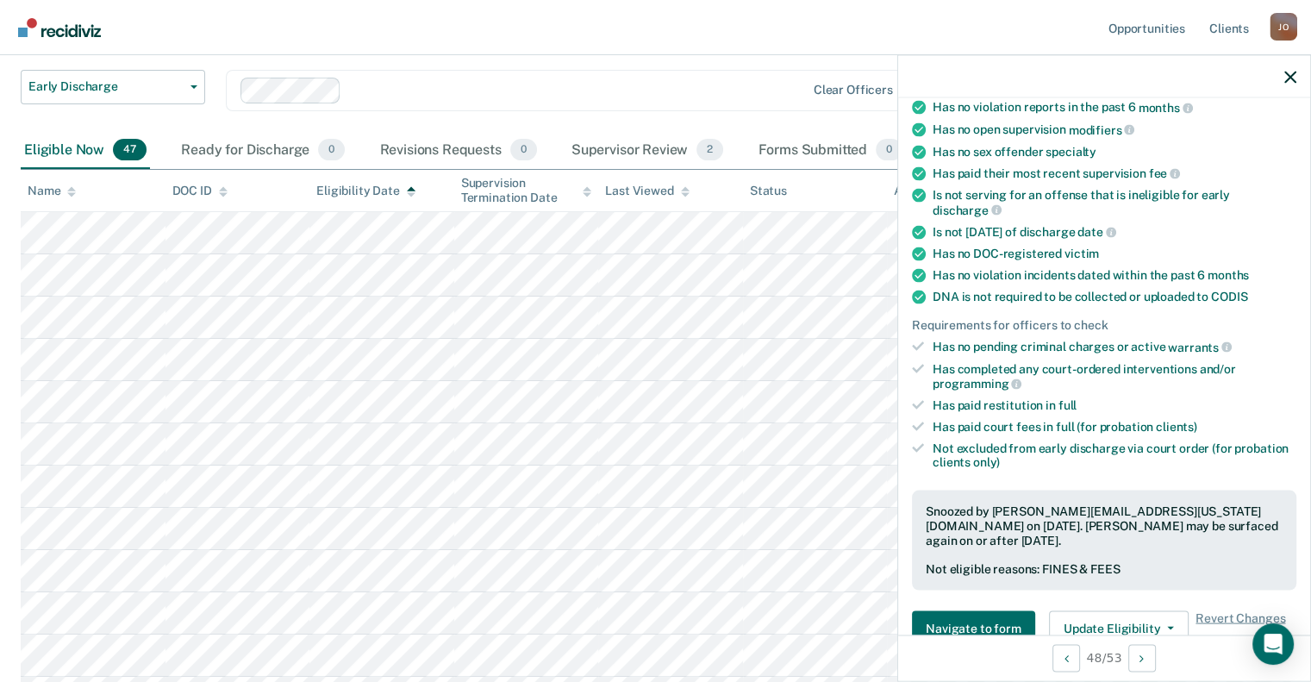
click at [363, 193] on div "Eligibility Date" at bounding box center [365, 191] width 99 height 15
click at [1290, 76] on icon "button" at bounding box center [1290, 77] width 12 height 12
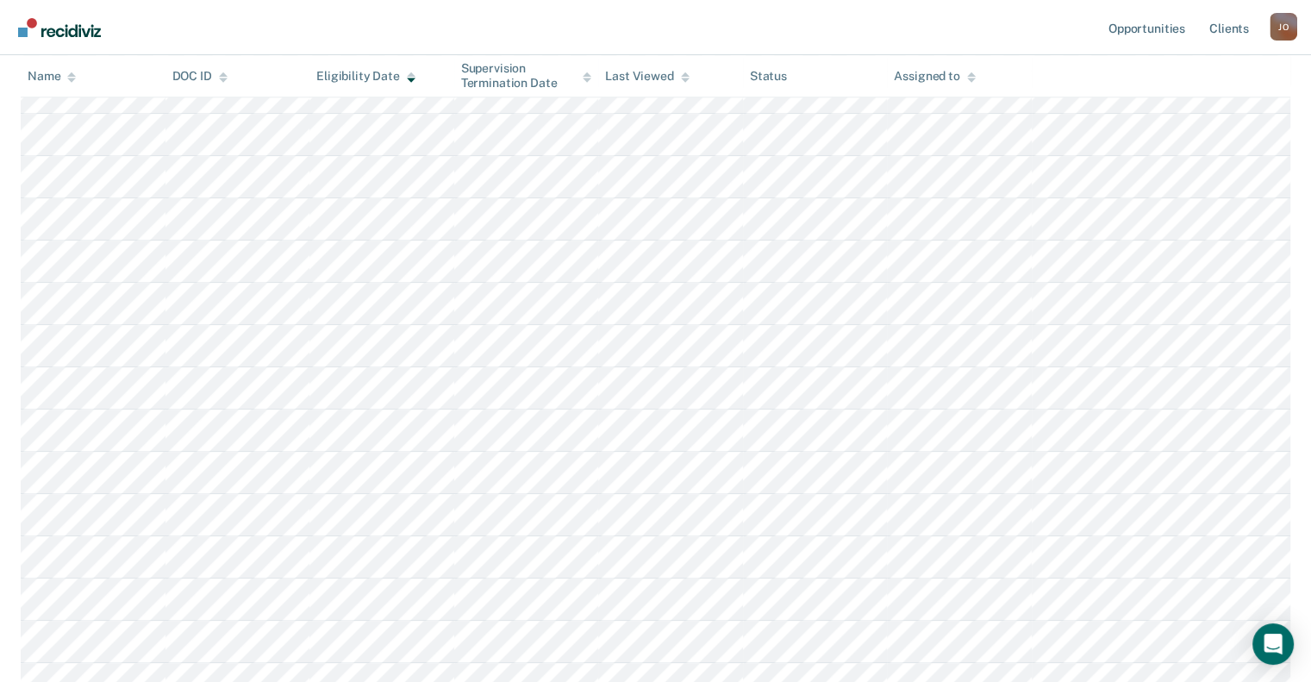
scroll to position [1577, 0]
click at [48, 76] on div "Name" at bounding box center [52, 76] width 48 height 15
